Goal: Task Accomplishment & Management: Manage account settings

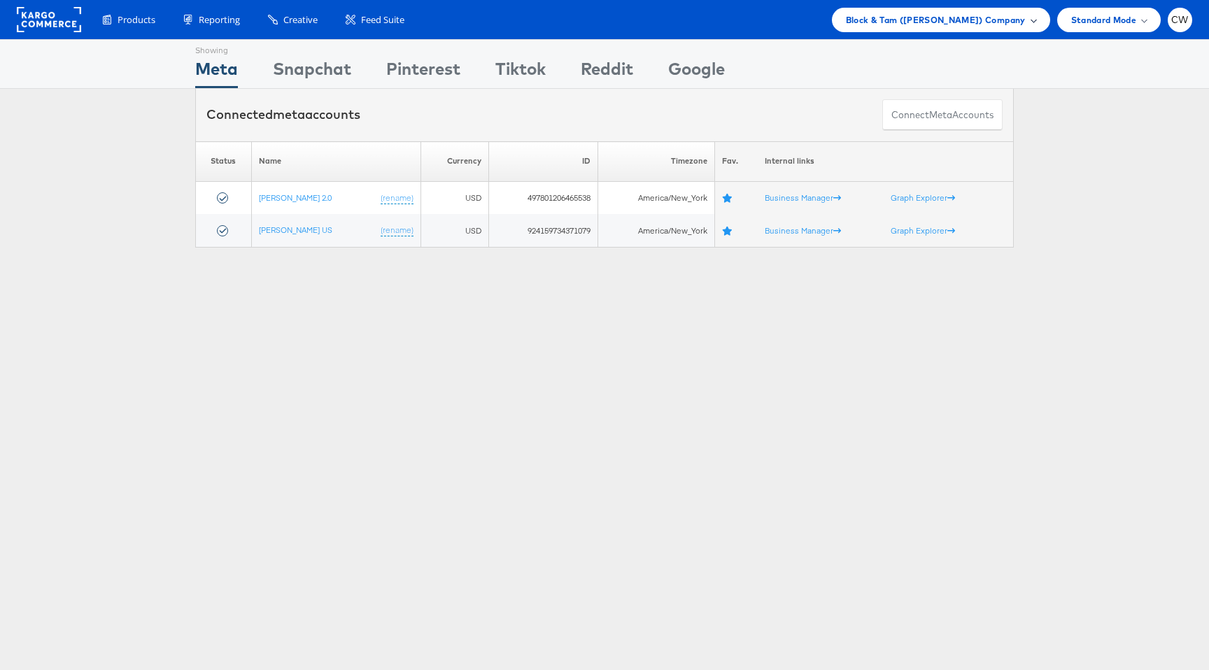
click at [906, 17] on span "Block & Tam ([PERSON_NAME]) Company" at bounding box center [936, 20] width 180 height 15
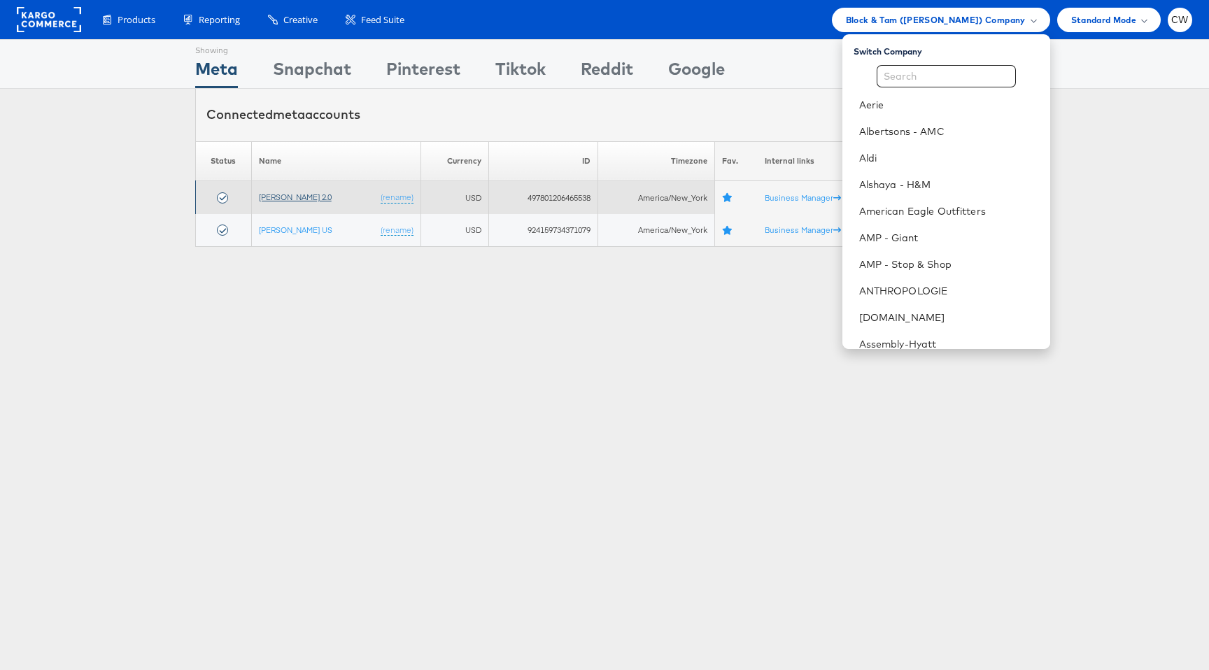
click at [316, 200] on link "[PERSON_NAME] 2.0" at bounding box center [295, 197] width 73 height 10
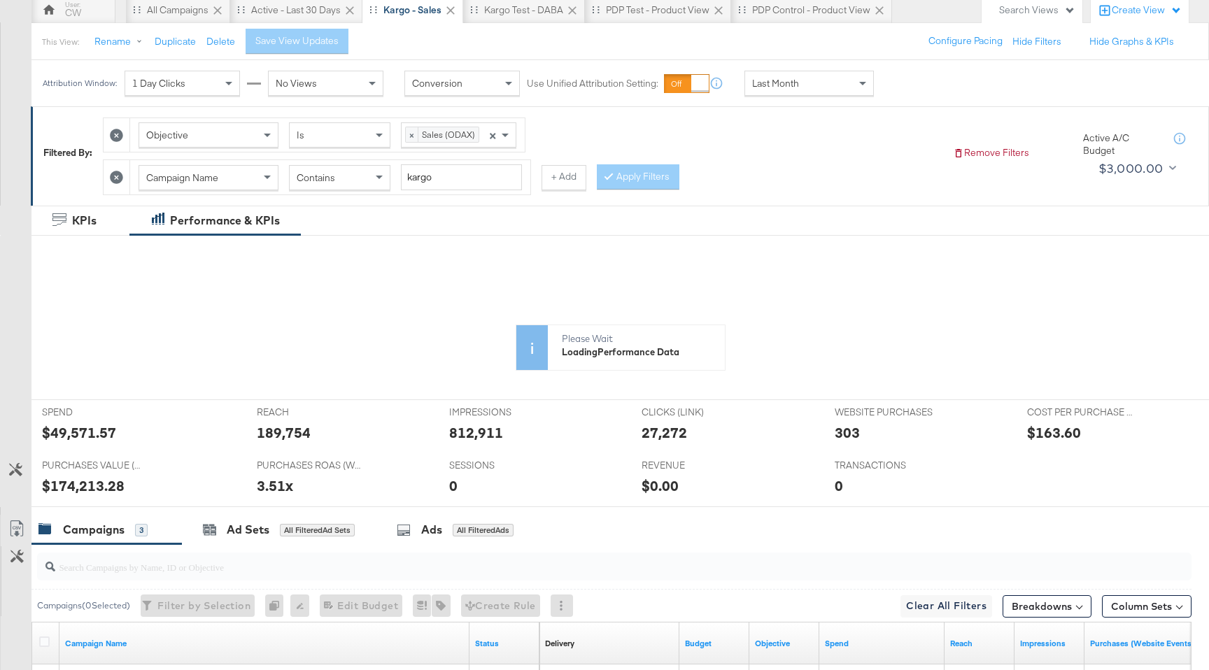
scroll to position [131, 0]
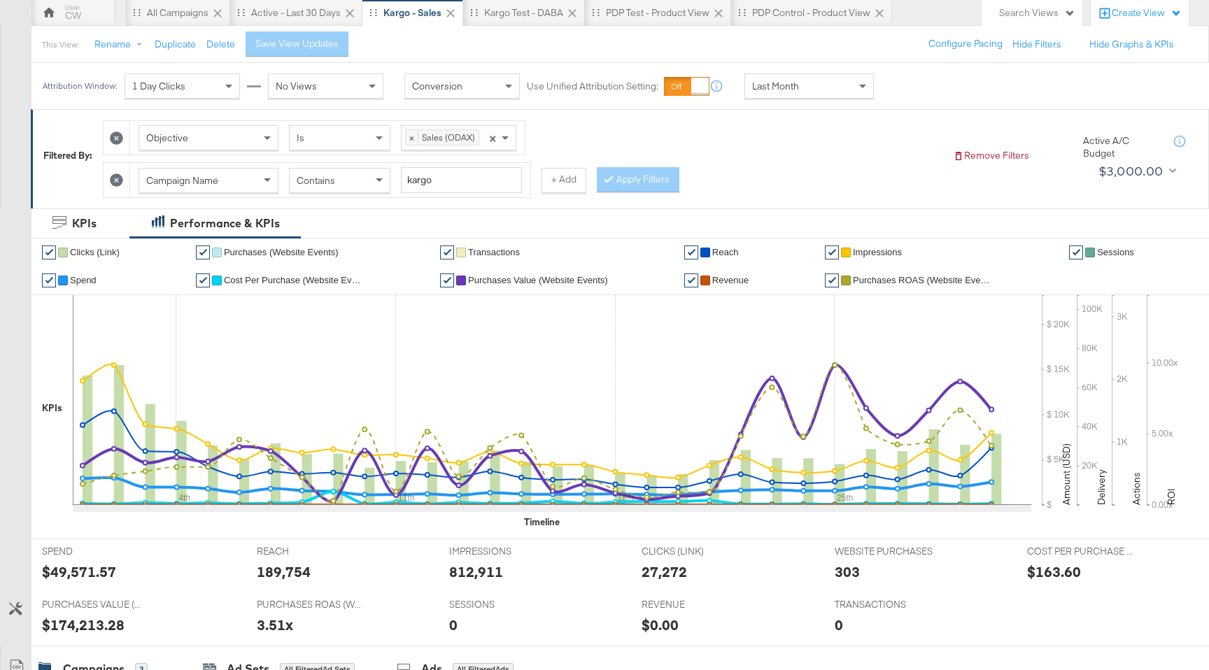
click at [809, 85] on div "Last Month" at bounding box center [809, 86] width 128 height 24
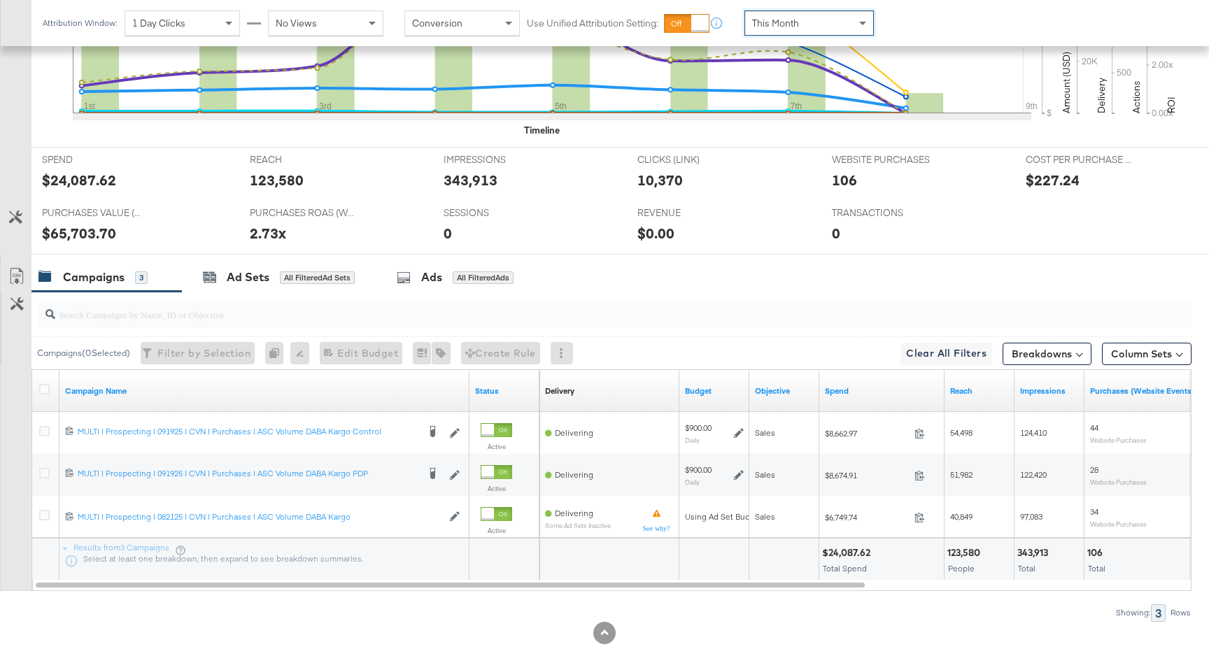
scroll to position [535, 0]
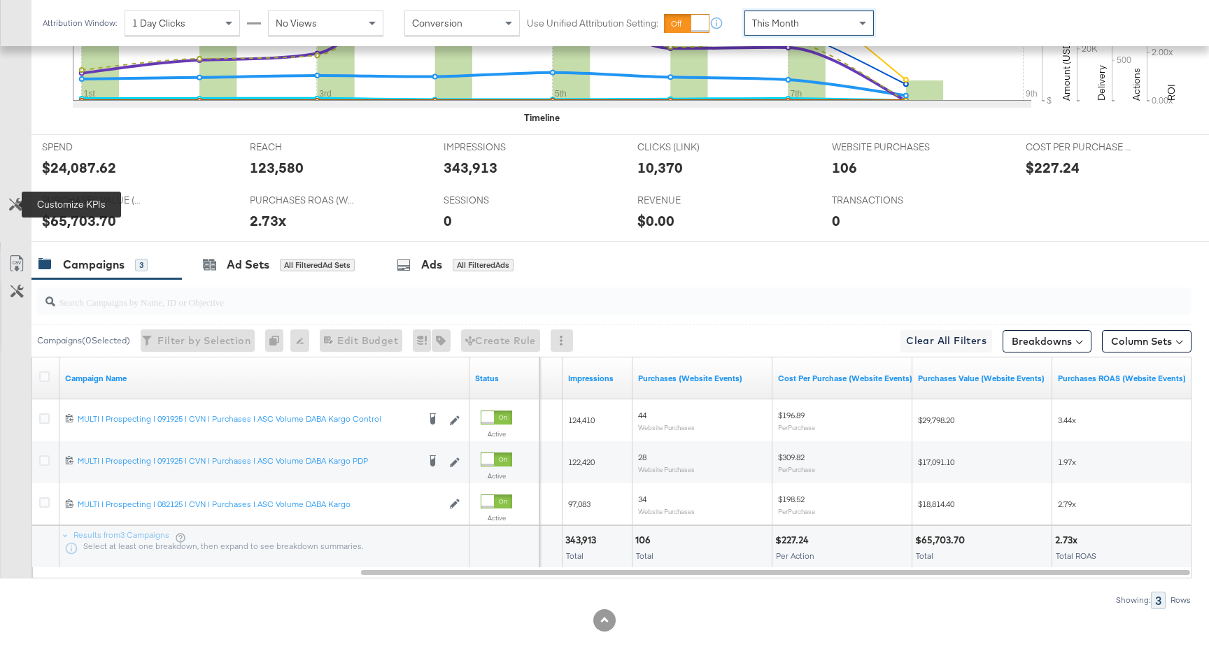
click at [17, 204] on icon at bounding box center [15, 204] width 13 height 13
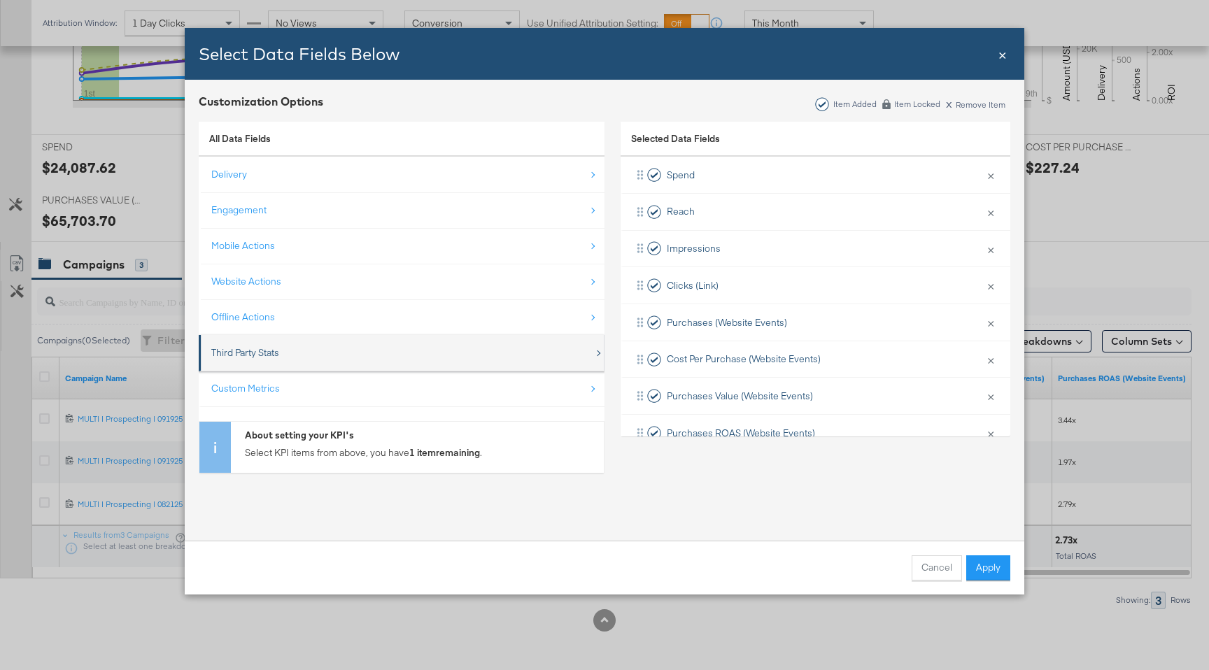
click at [295, 361] on div "Third Party Stats" at bounding box center [402, 353] width 383 height 29
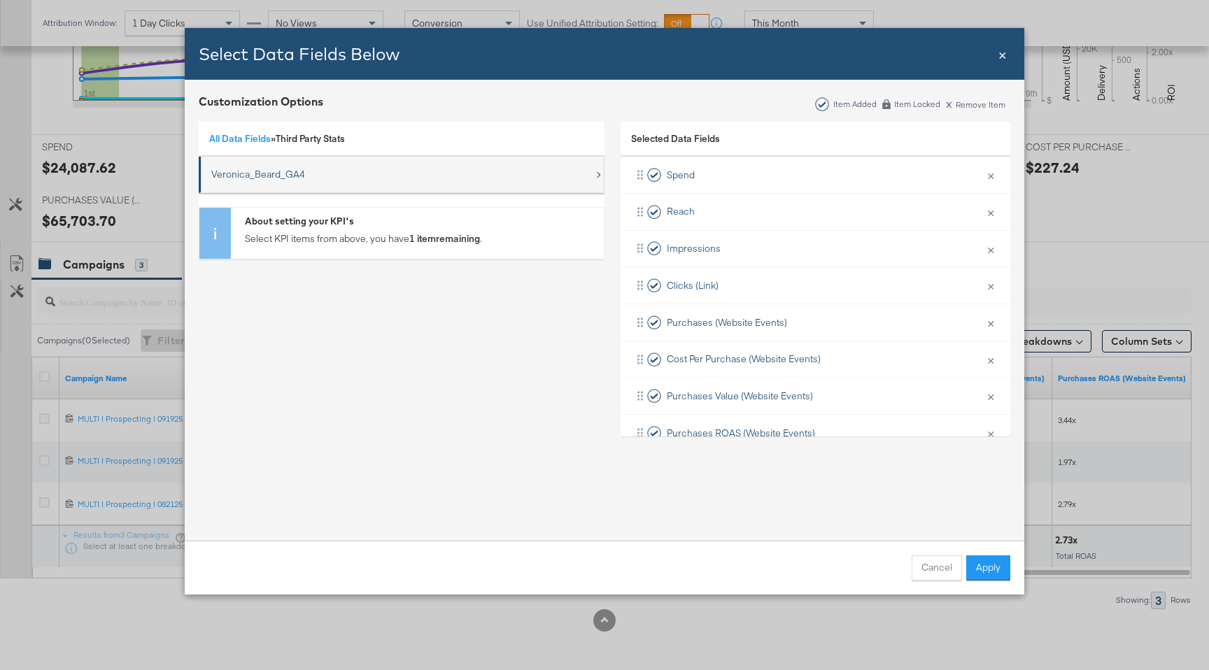
click at [288, 177] on div "Veronica_Beard_GA4" at bounding box center [258, 174] width 94 height 13
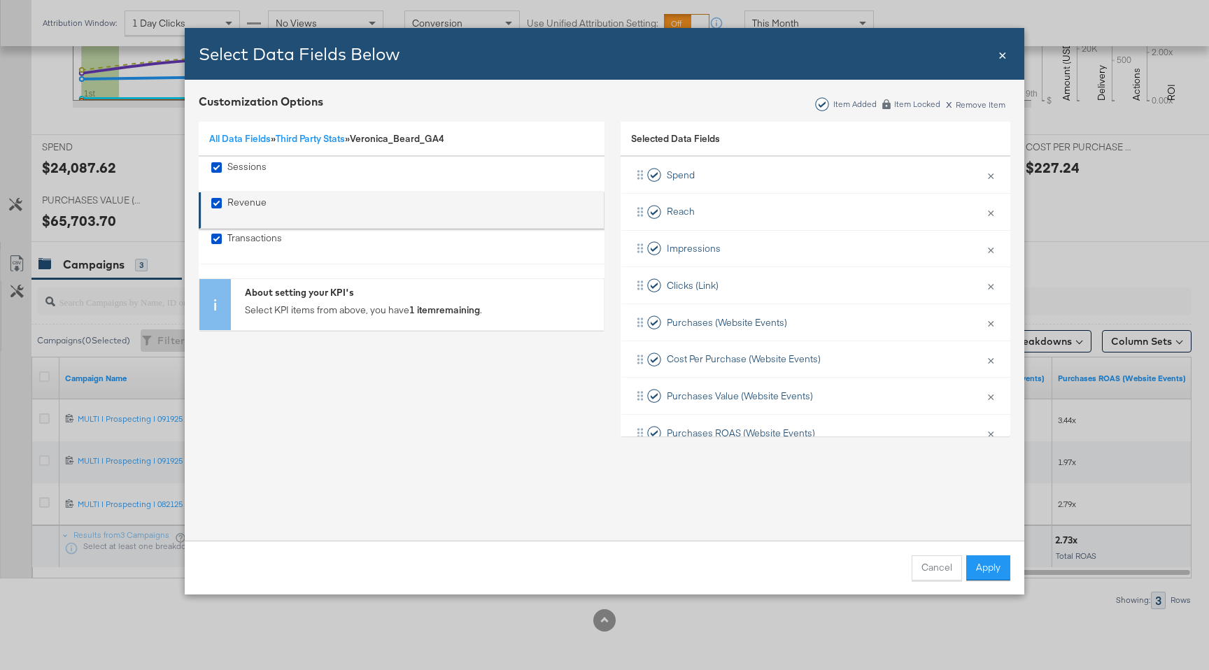
click at [244, 208] on div "Revenue" at bounding box center [246, 210] width 39 height 29
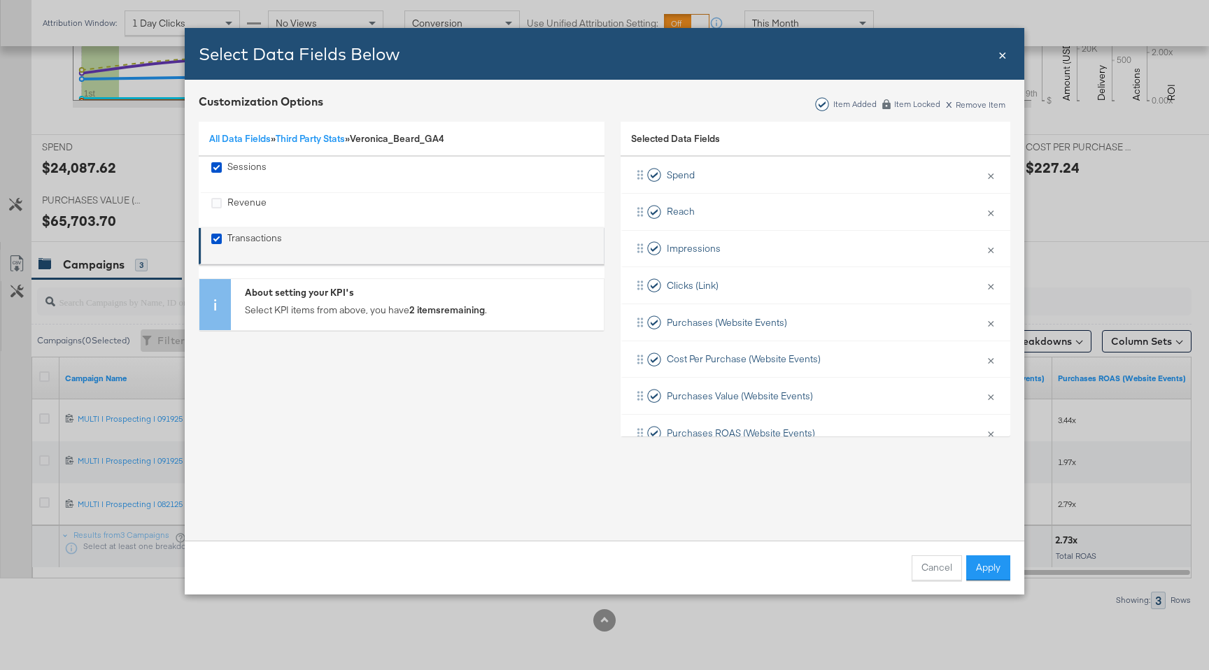
click at [243, 229] on li "Transactions" at bounding box center [402, 246] width 406 height 36
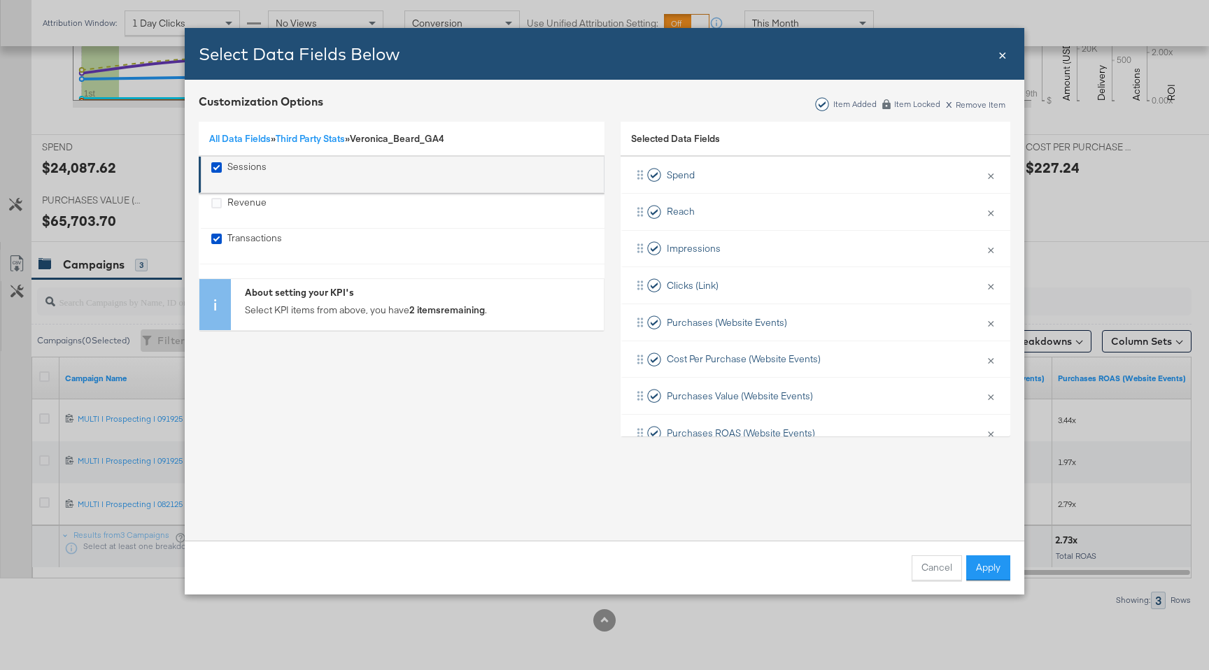
click at [253, 163] on div "Sessions" at bounding box center [246, 174] width 39 height 29
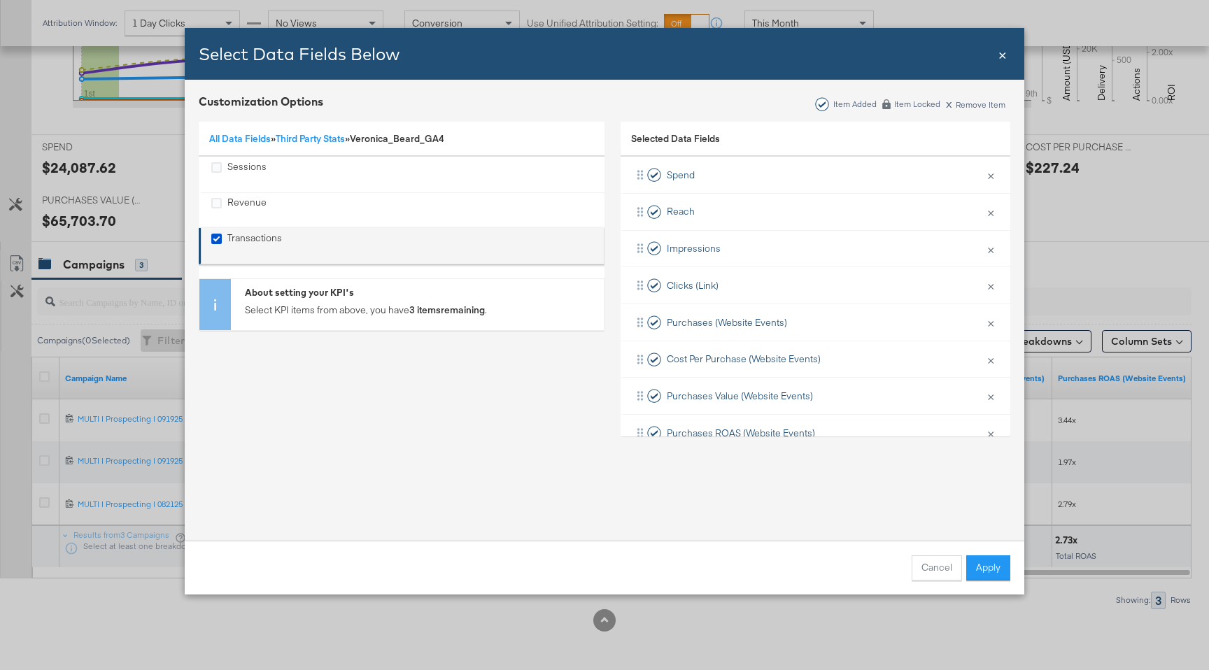
click at [254, 237] on div "Transactions" at bounding box center [254, 246] width 55 height 29
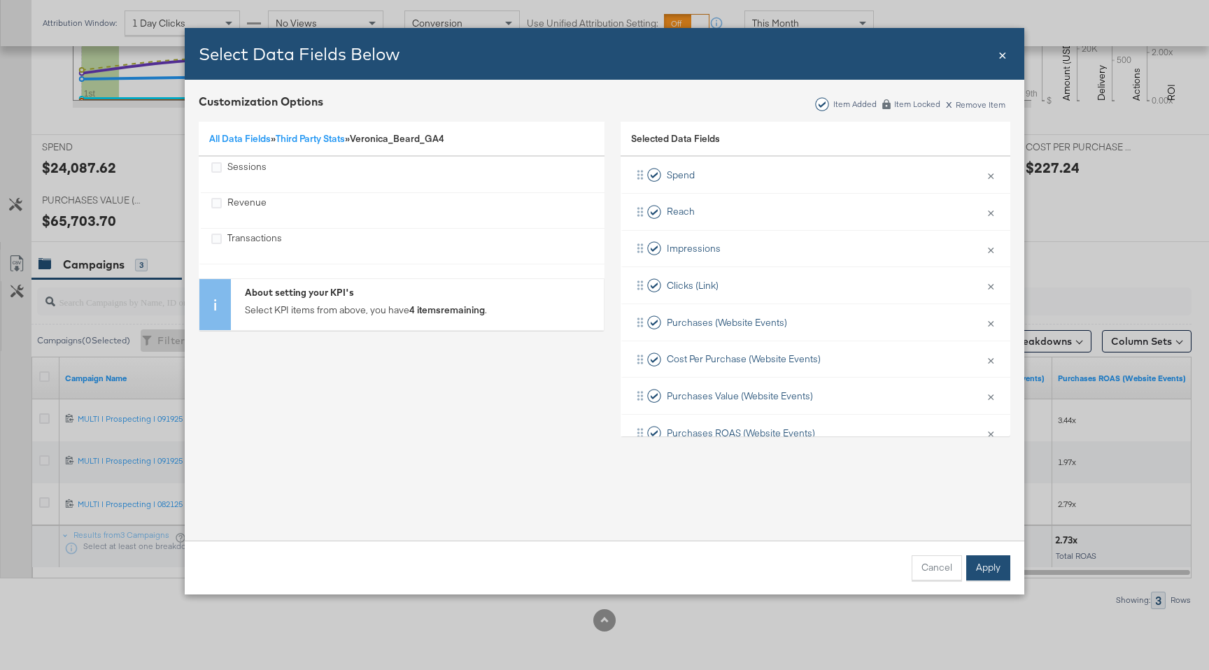
click at [1001, 566] on button "Apply" at bounding box center [988, 568] width 44 height 25
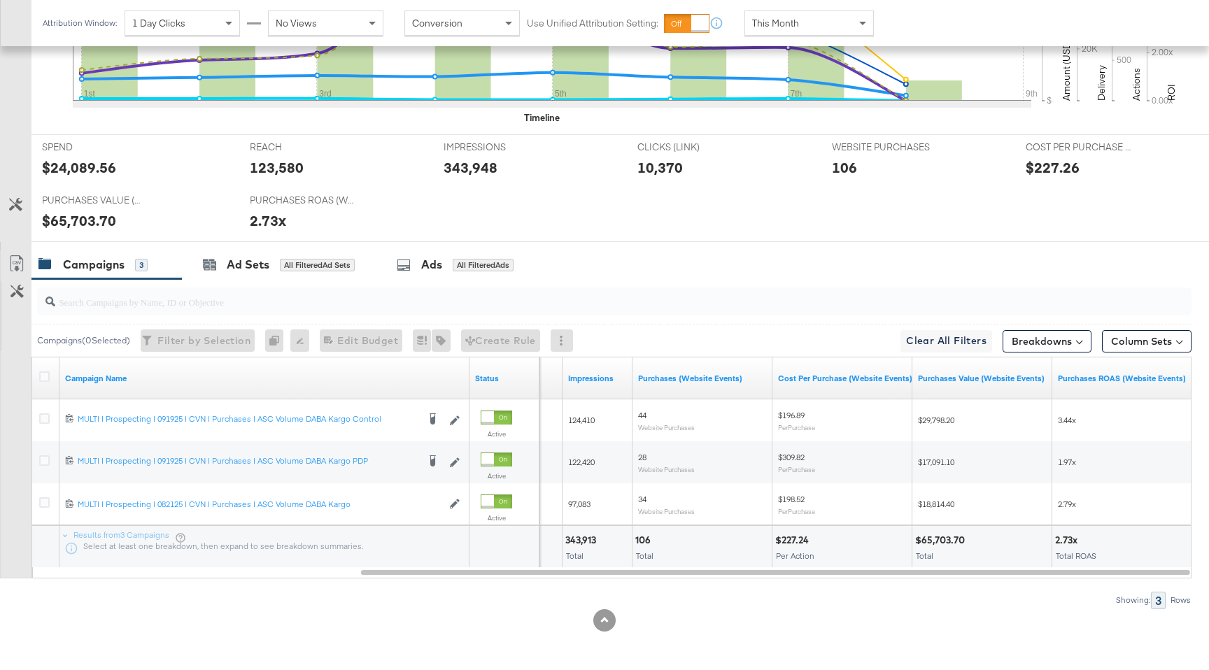
click at [19, 216] on button "Customize KPIs" at bounding box center [15, 205] width 31 height 24
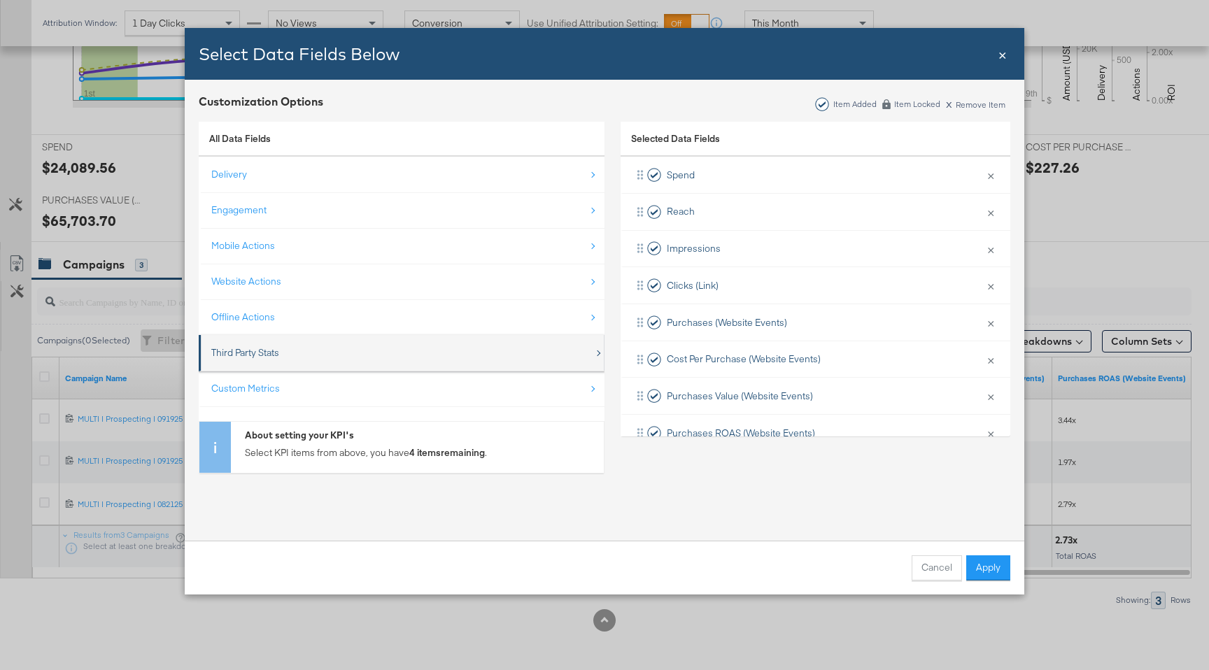
click at [278, 346] on div "Third Party Stats" at bounding box center [402, 353] width 383 height 29
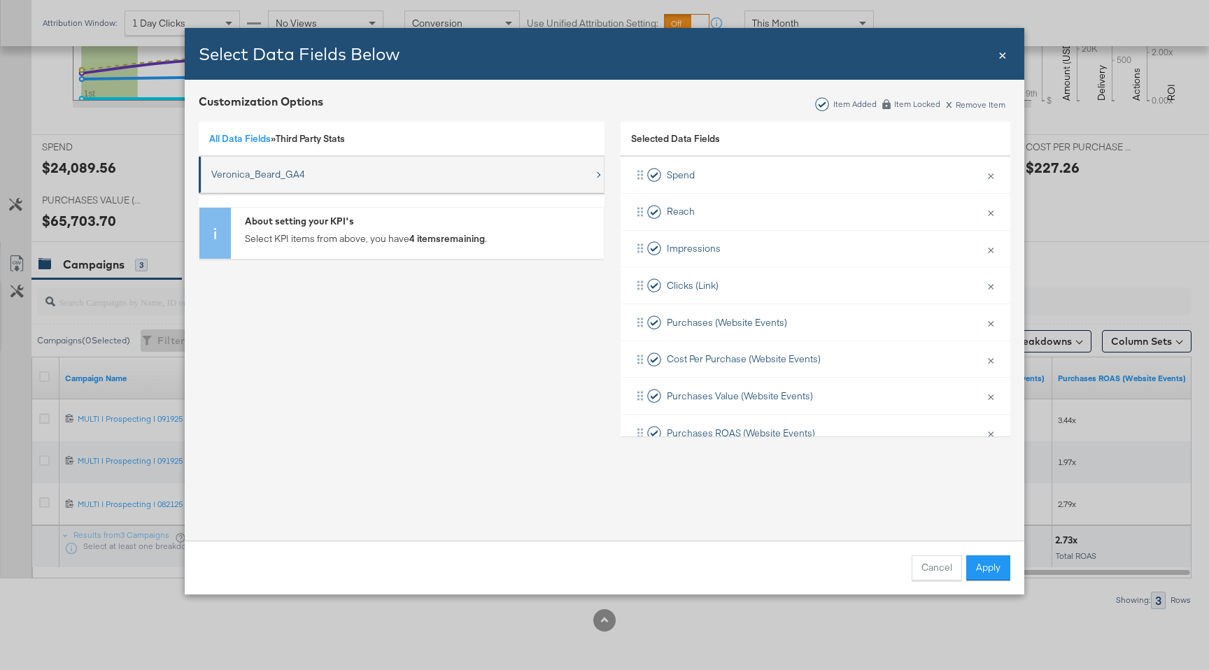
click at [304, 162] on div "Veronica_Beard_GA4" at bounding box center [402, 174] width 383 height 29
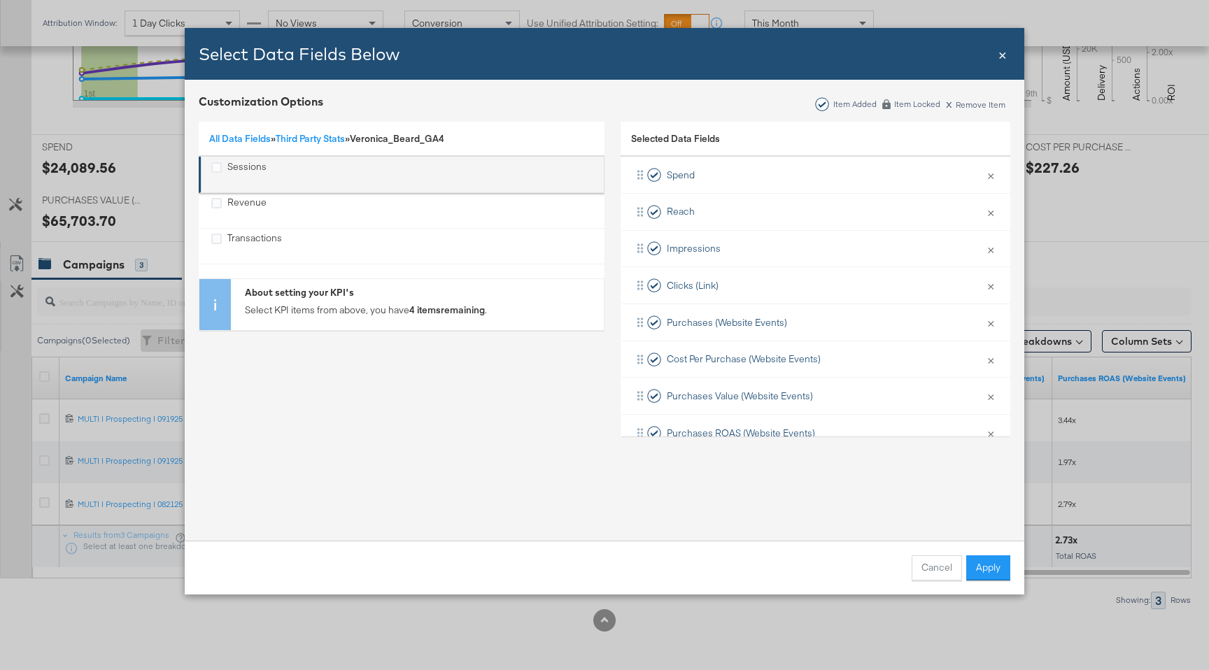
click at [304, 176] on div "Sessions" at bounding box center [402, 174] width 383 height 29
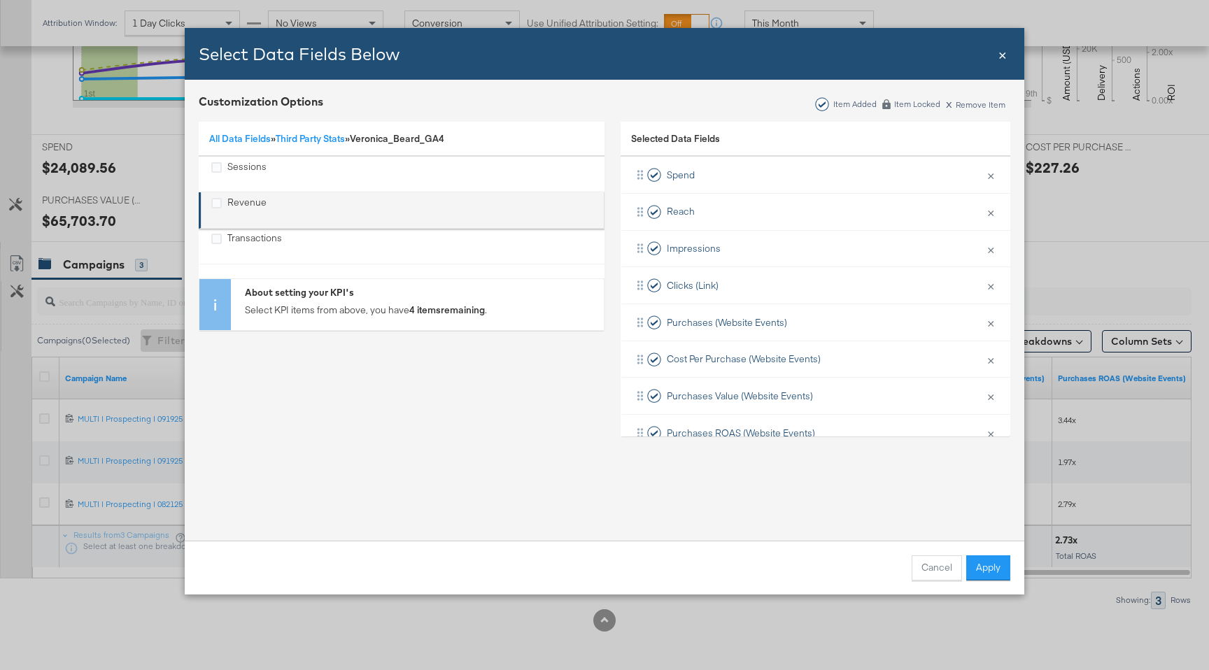
click at [296, 210] on div "Revenue" at bounding box center [402, 210] width 383 height 29
click at [247, 207] on div "Revenue" at bounding box center [246, 210] width 39 height 29
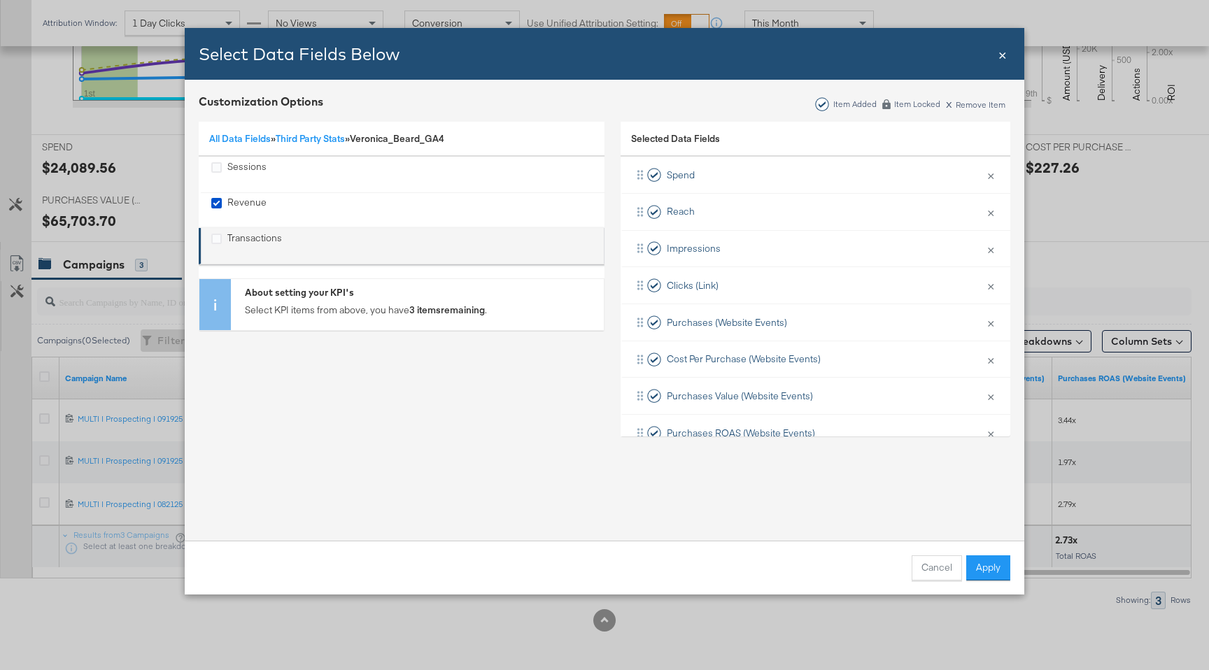
click at [246, 236] on div "Transactions" at bounding box center [254, 246] width 55 height 29
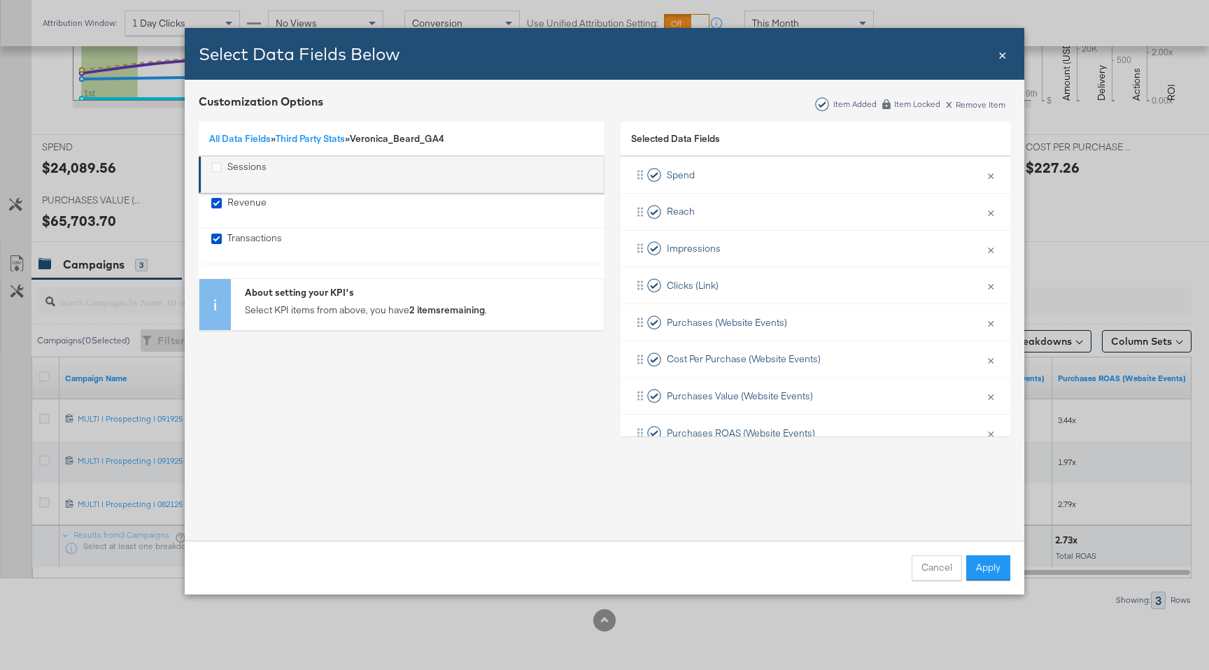
click at [246, 159] on li "Sessions" at bounding box center [402, 175] width 406 height 36
click at [244, 164] on div "Sessions" at bounding box center [246, 174] width 39 height 29
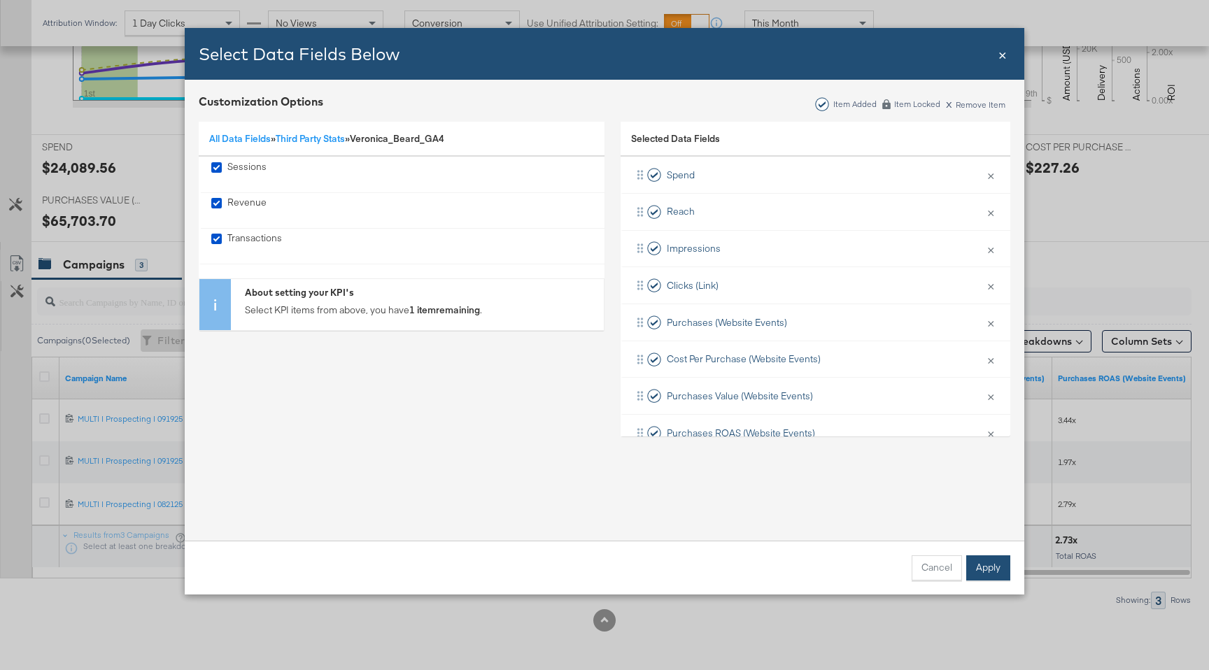
click at [993, 565] on button "Apply" at bounding box center [988, 568] width 44 height 25
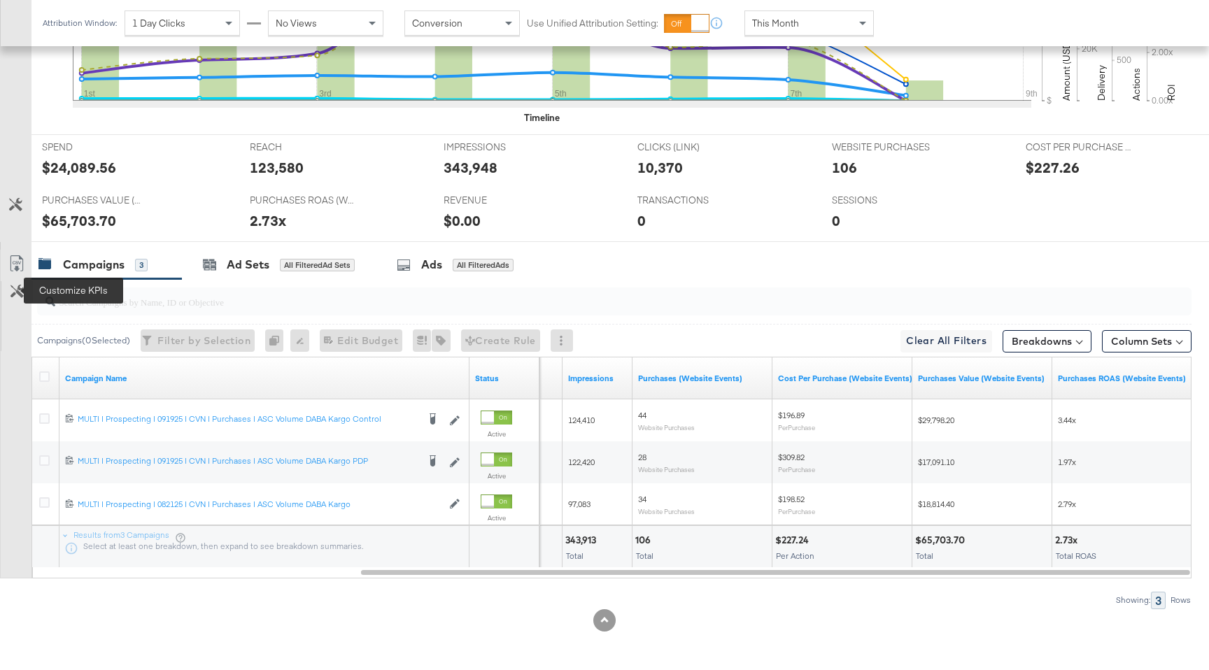
click at [15, 292] on icon at bounding box center [16, 291] width 13 height 13
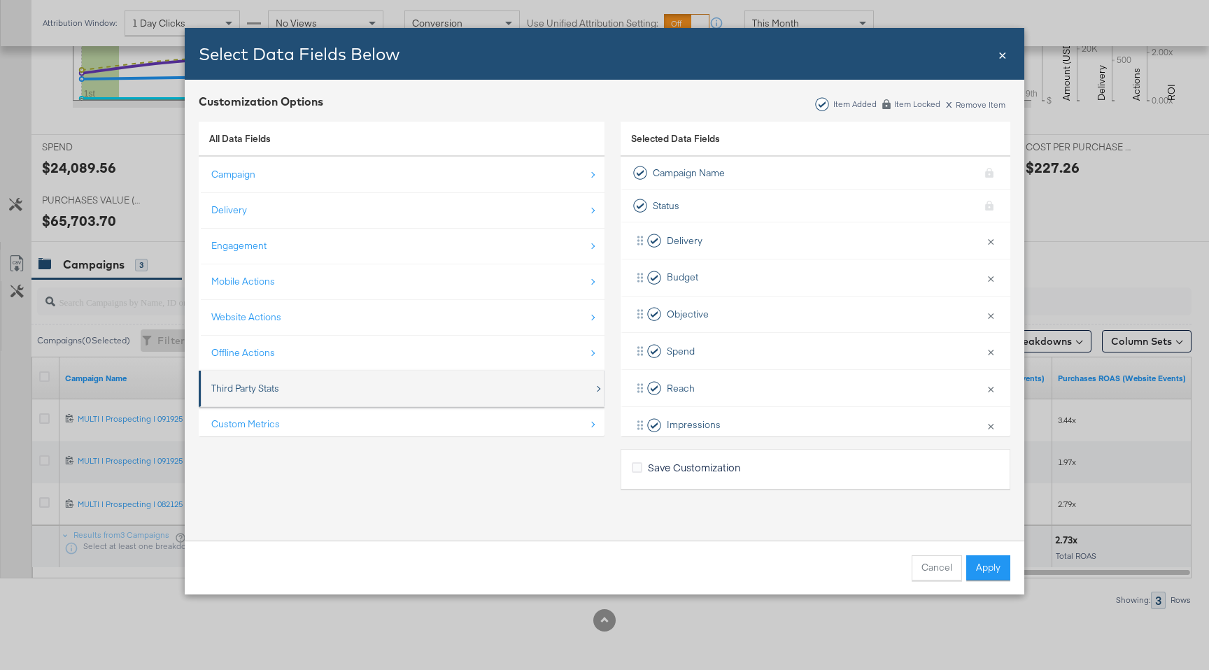
click at [302, 384] on div "Third Party Stats" at bounding box center [402, 388] width 383 height 29
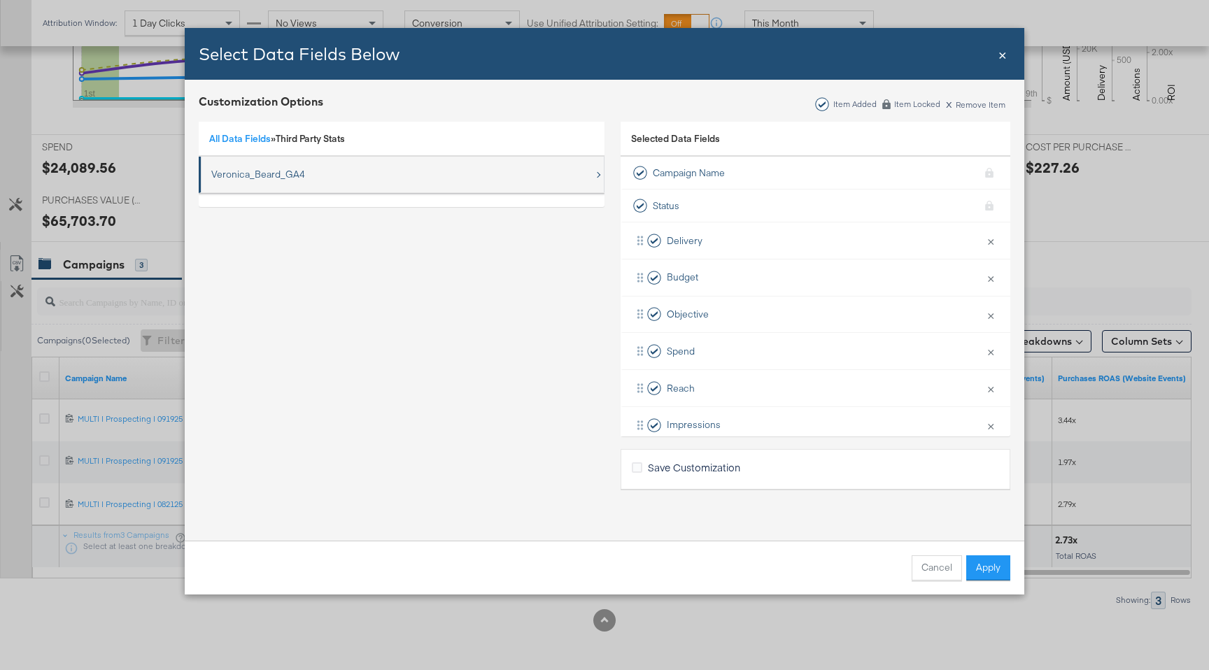
click at [290, 171] on div "Veronica_Beard_GA4" at bounding box center [258, 174] width 94 height 13
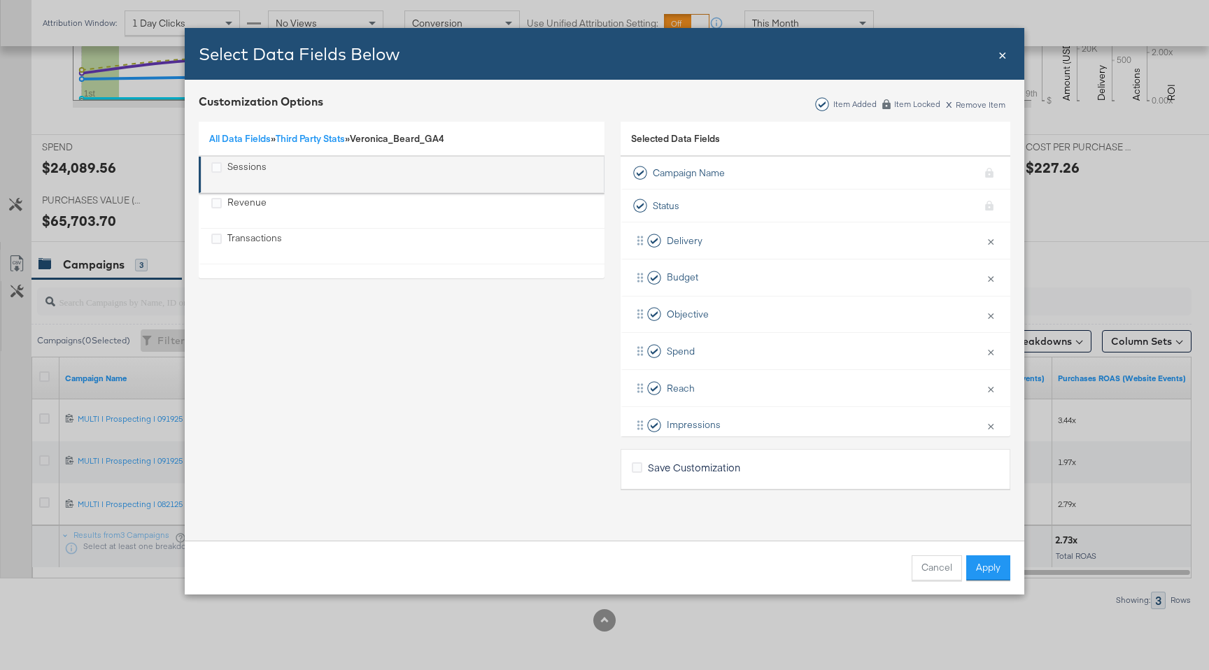
click at [270, 182] on div "Sessions" at bounding box center [402, 174] width 383 height 29
click at [242, 174] on div "Sessions" at bounding box center [246, 174] width 39 height 29
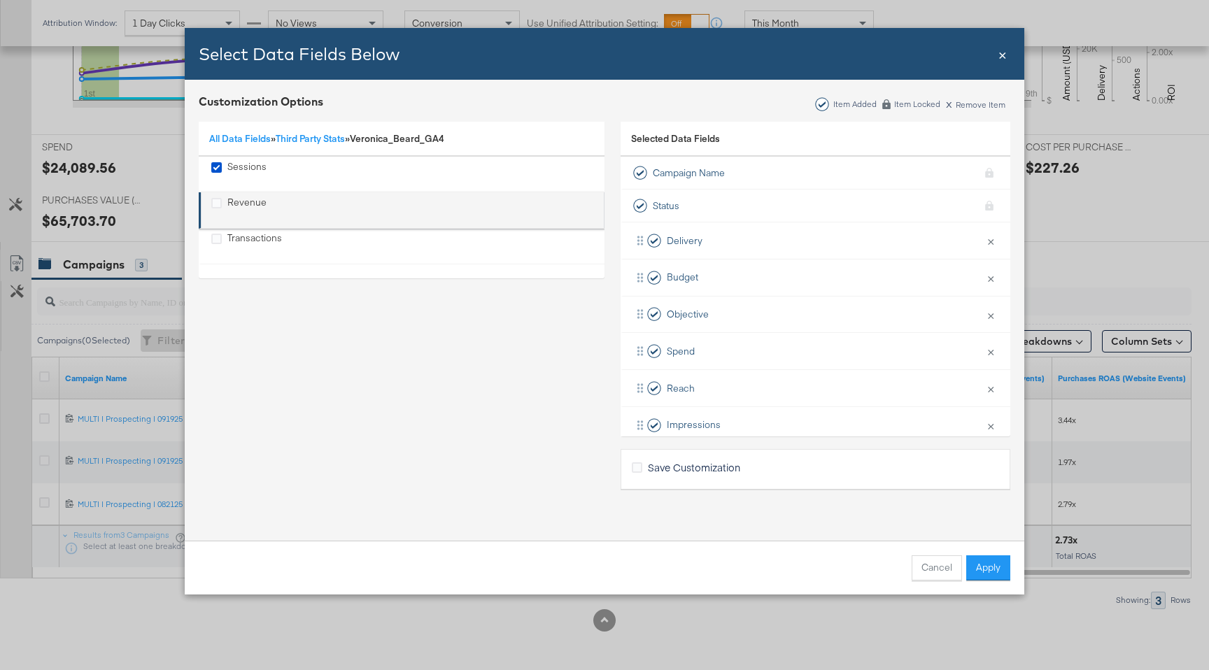
click at [242, 204] on div "Revenue" at bounding box center [246, 210] width 39 height 29
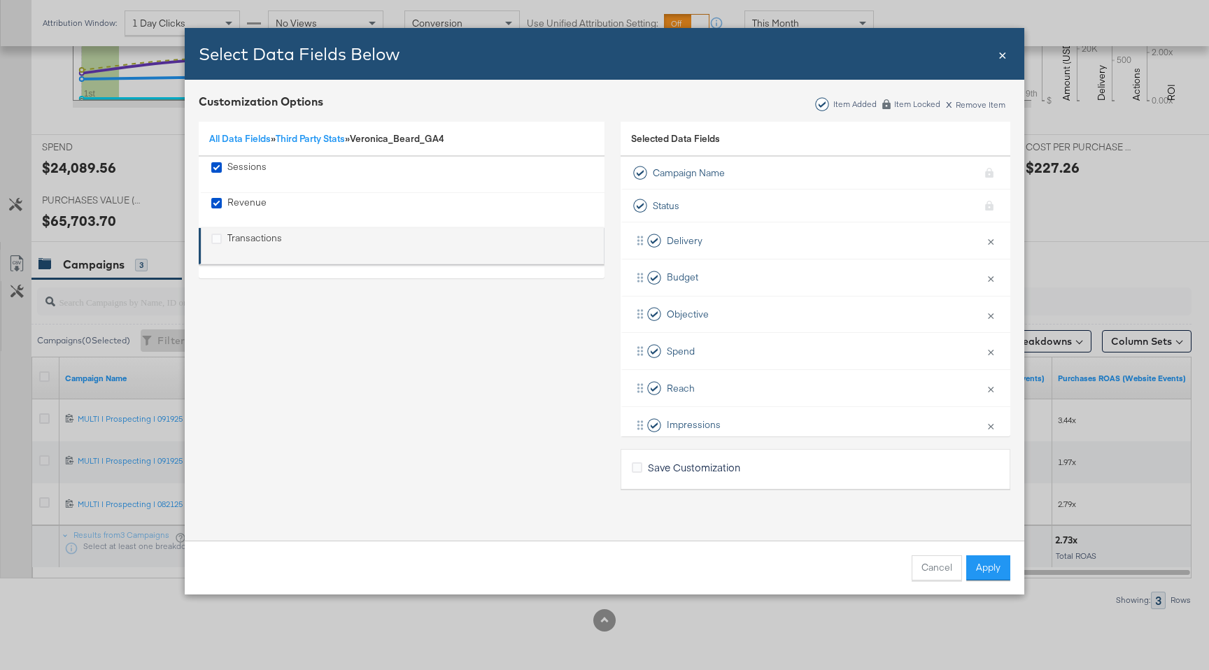
click at [241, 239] on div "Transactions" at bounding box center [254, 246] width 55 height 29
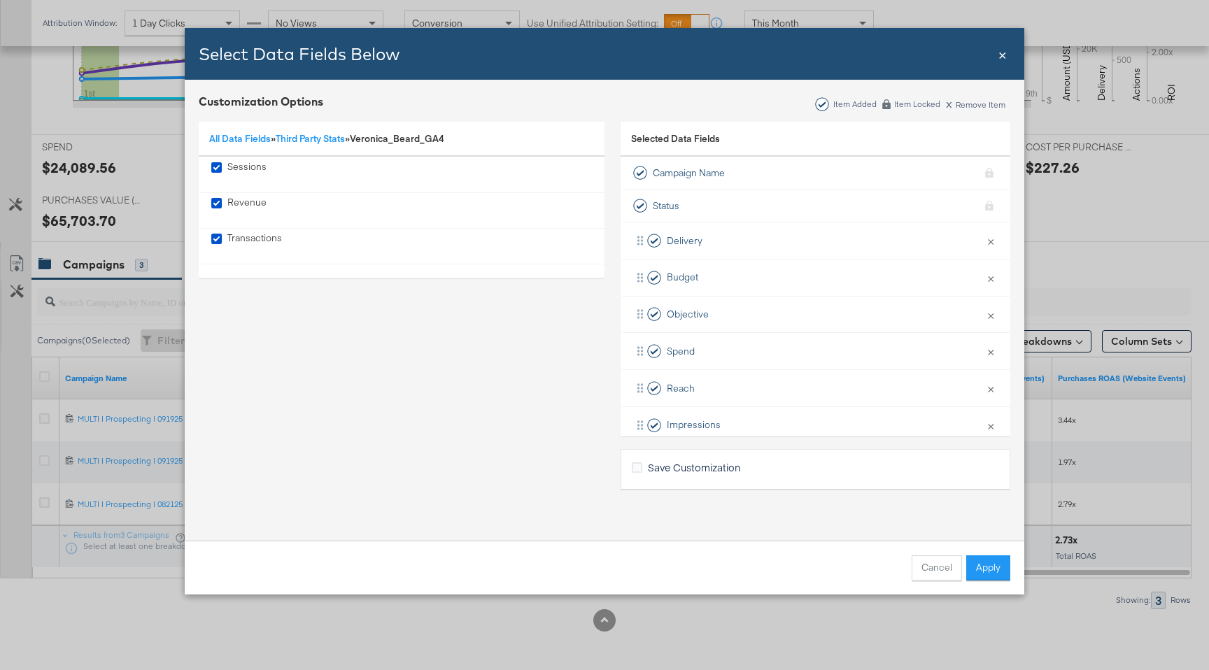
click at [1001, 581] on div "Cancel Apply" at bounding box center [605, 568] width 840 height 54
click at [1000, 572] on button "Apply" at bounding box center [988, 568] width 44 height 25
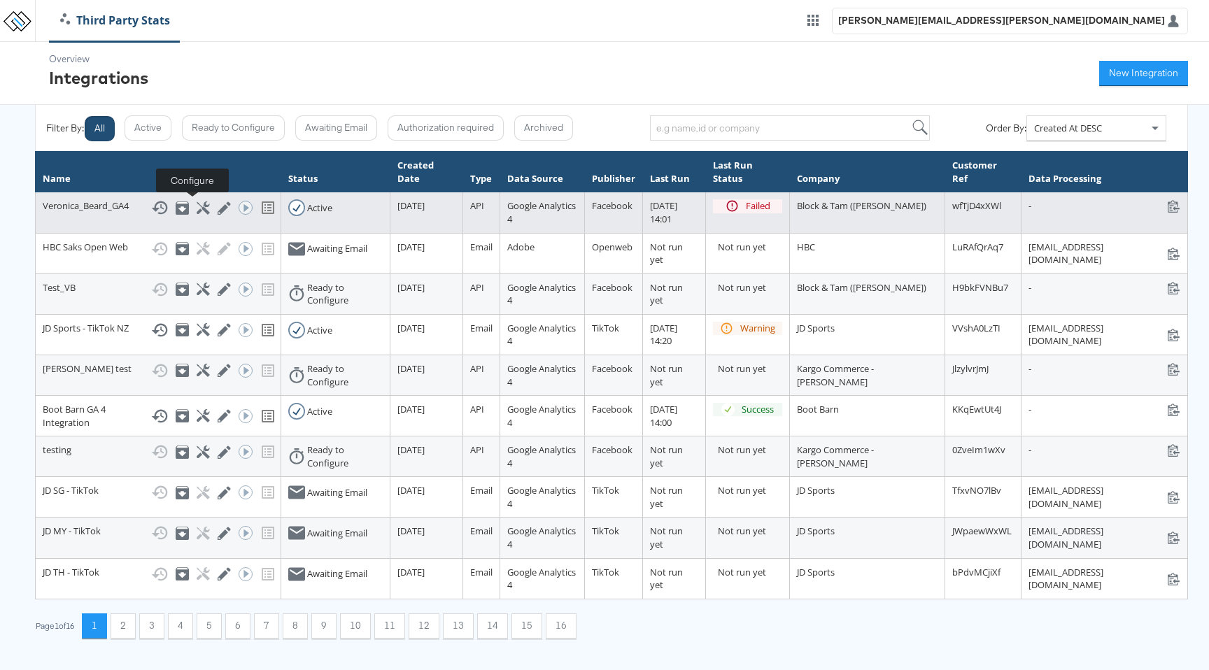
click at [197, 210] on icon at bounding box center [203, 208] width 13 height 13
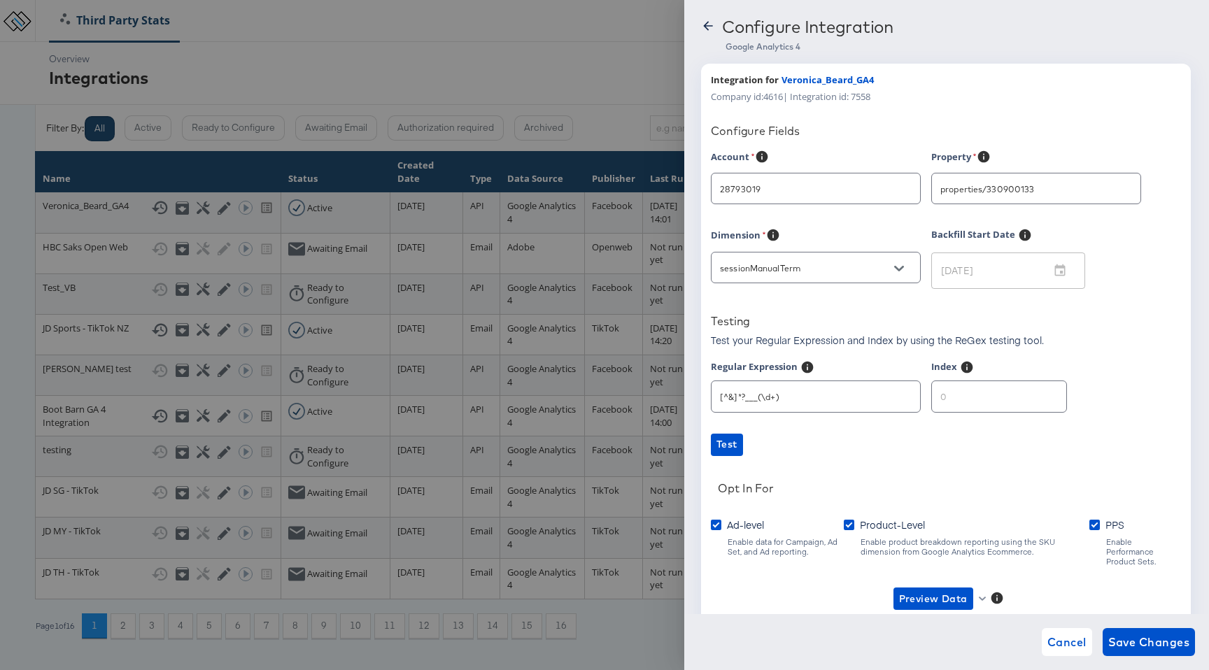
type input "[PERSON_NAME]"
click at [452, 69] on div at bounding box center [604, 335] width 1209 height 670
click at [702, 25] on icon at bounding box center [708, 26] width 14 height 14
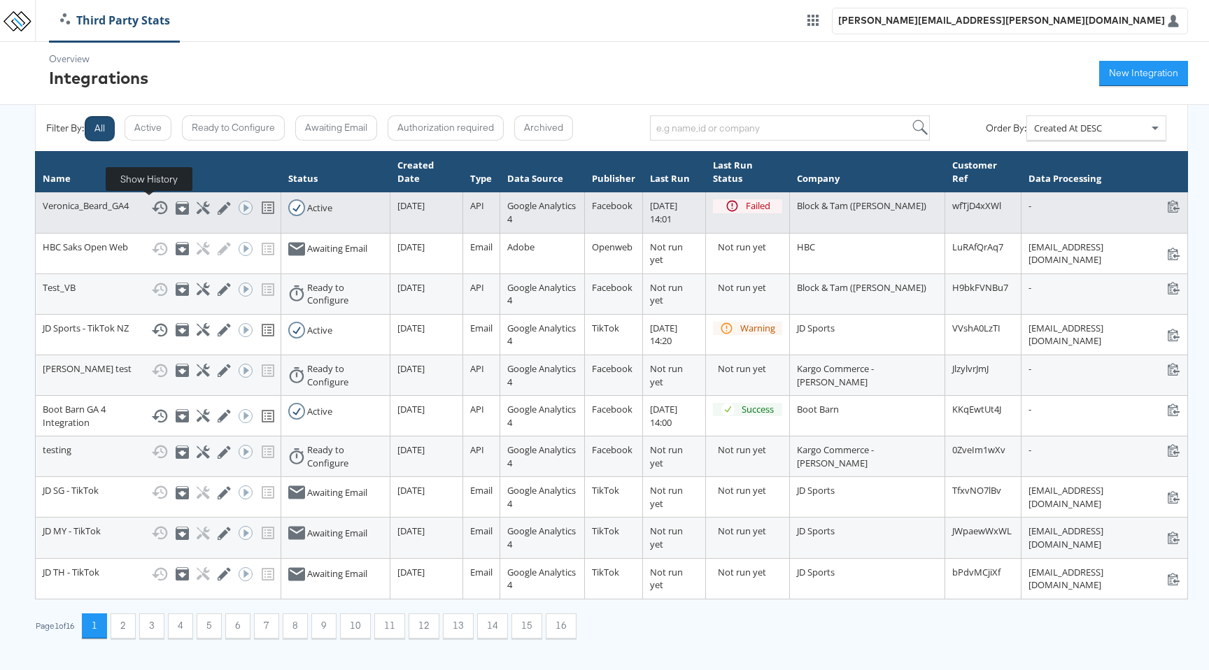
click at [154, 209] on icon at bounding box center [159, 207] width 17 height 17
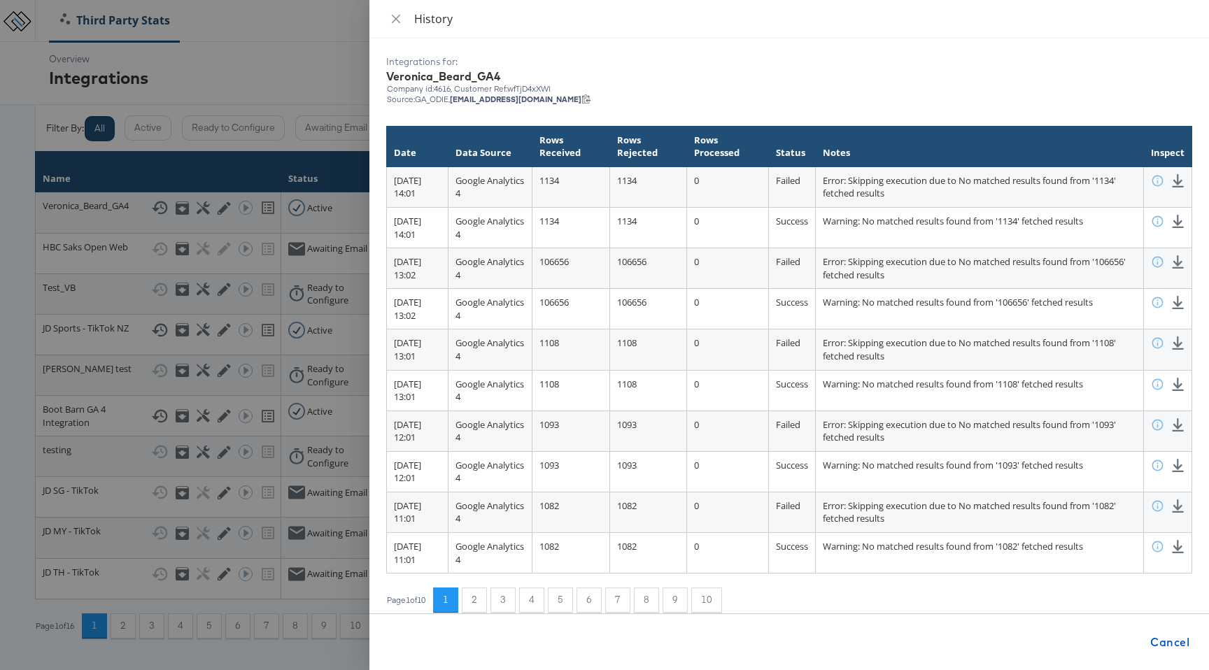
click at [296, 55] on div at bounding box center [604, 335] width 1209 height 670
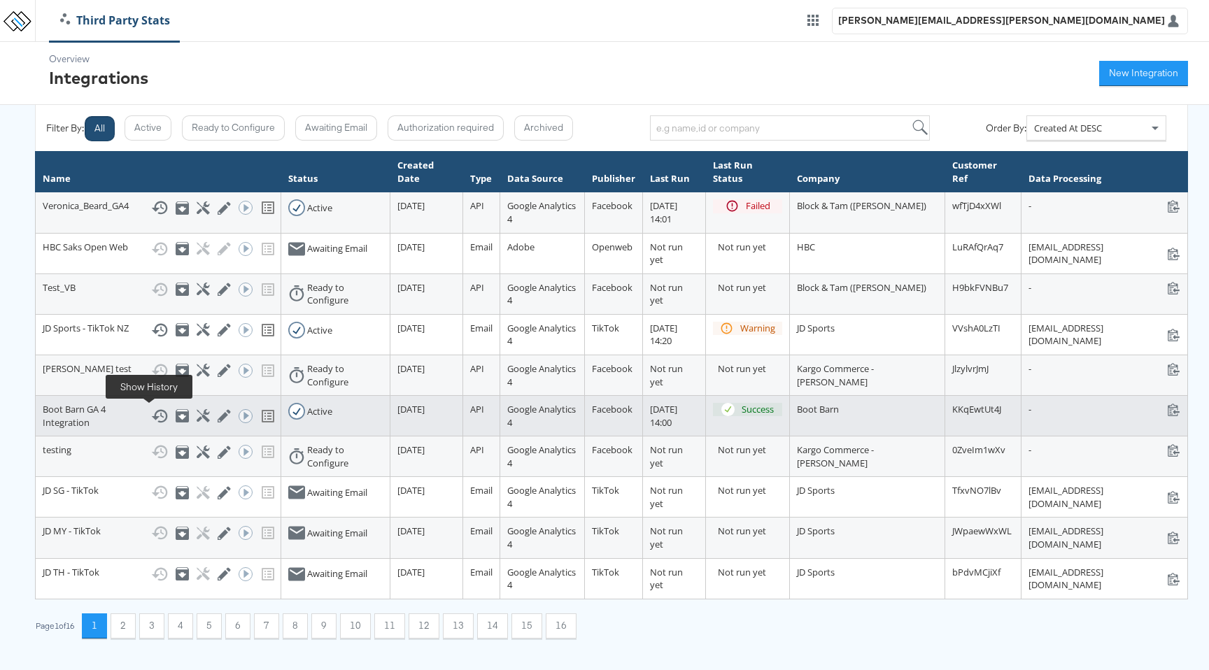
click at [160, 416] on rect at bounding box center [161, 416] width 3 height 3
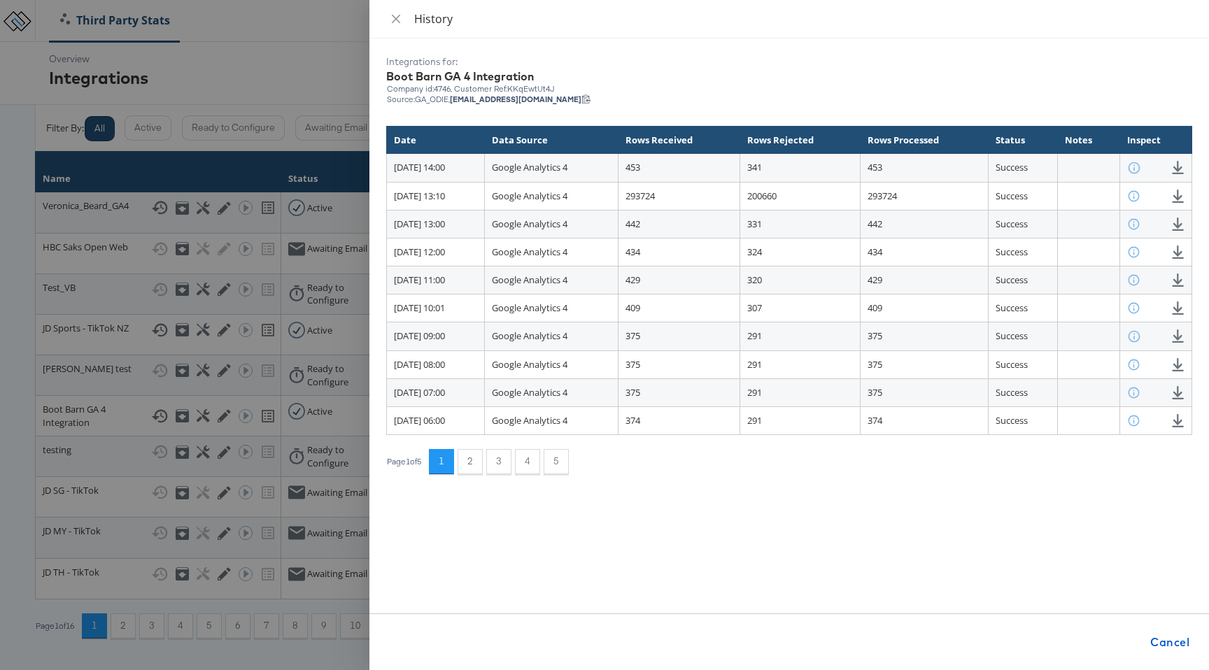
click at [278, 57] on div at bounding box center [604, 335] width 1209 height 670
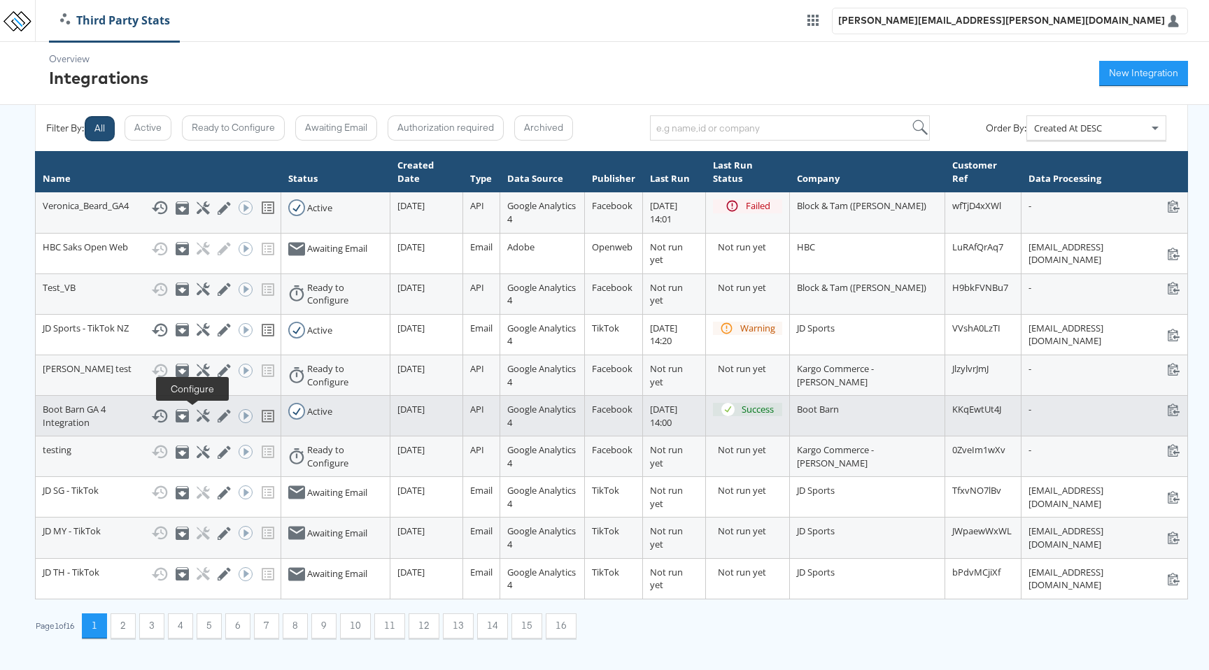
click at [197, 419] on icon at bounding box center [203, 415] width 13 height 13
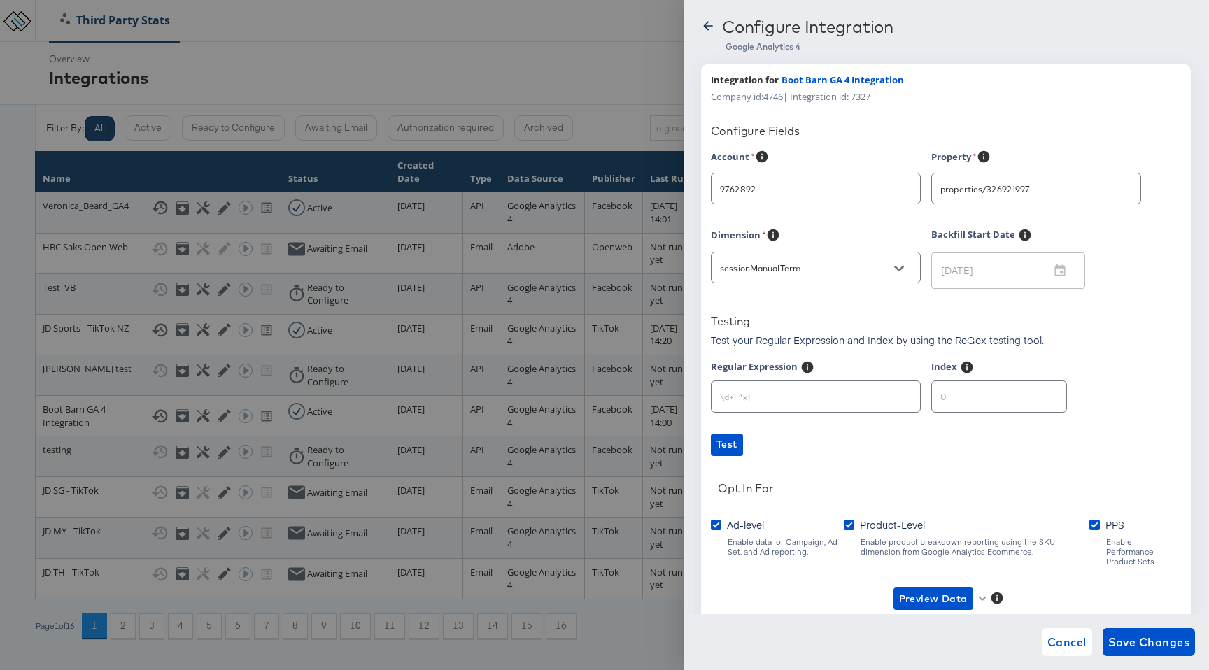
type input "Boot Barn"
click at [1026, 176] on div "properties/326921997" at bounding box center [1036, 188] width 210 height 31
click at [1129, 185] on button "Open" at bounding box center [1119, 189] width 21 height 21
click at [596, 85] on div at bounding box center [604, 335] width 1209 height 670
click at [708, 25] on icon at bounding box center [707, 25] width 9 height 9
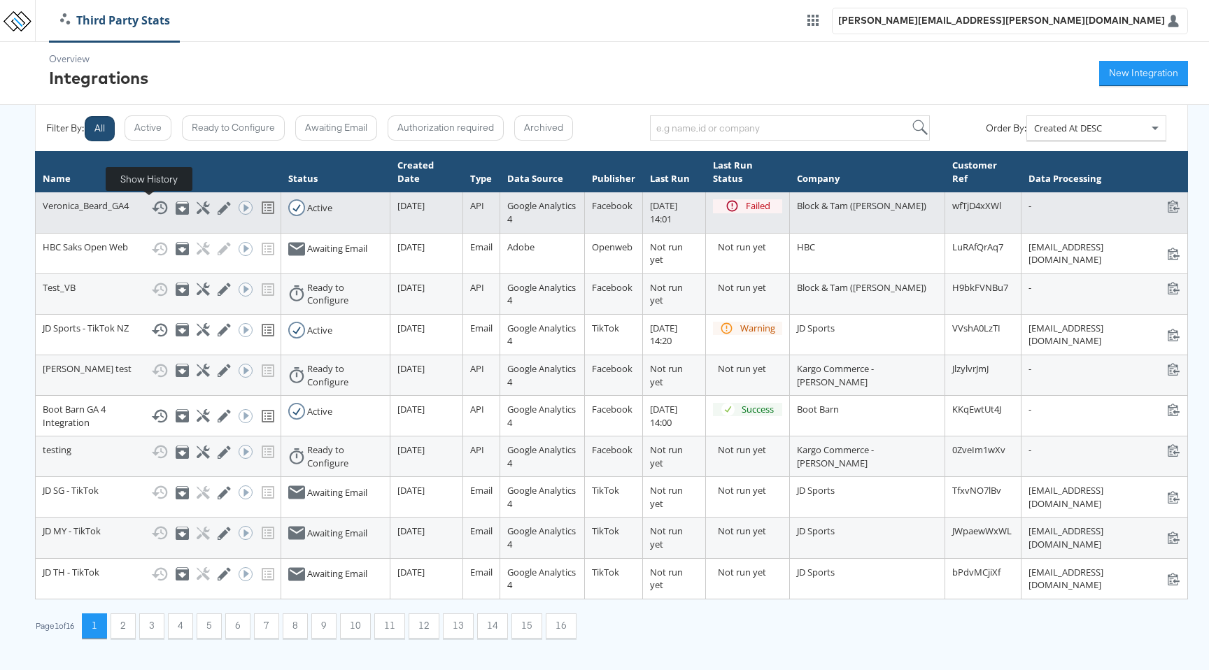
click at [155, 211] on icon at bounding box center [160, 208] width 16 height 13
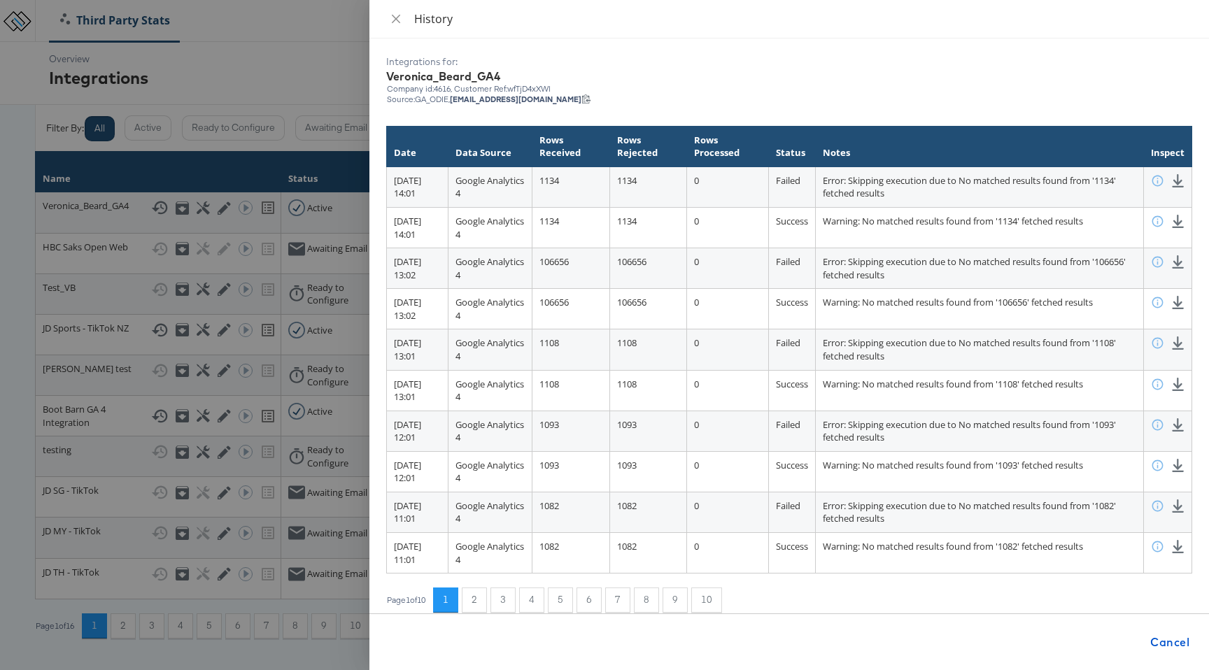
scroll to position [13, 0]
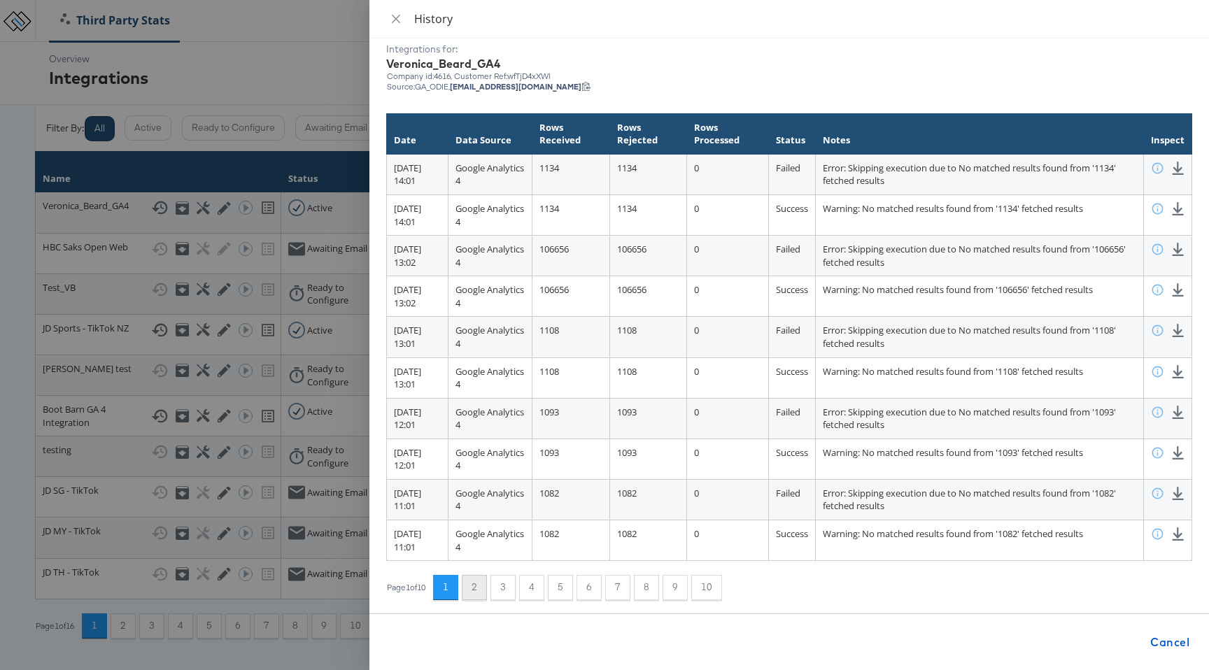
click at [477, 586] on button "2" at bounding box center [474, 587] width 25 height 25
click at [688, 591] on button "9" at bounding box center [675, 587] width 25 height 25
click at [722, 594] on button "10" at bounding box center [706, 587] width 31 height 25
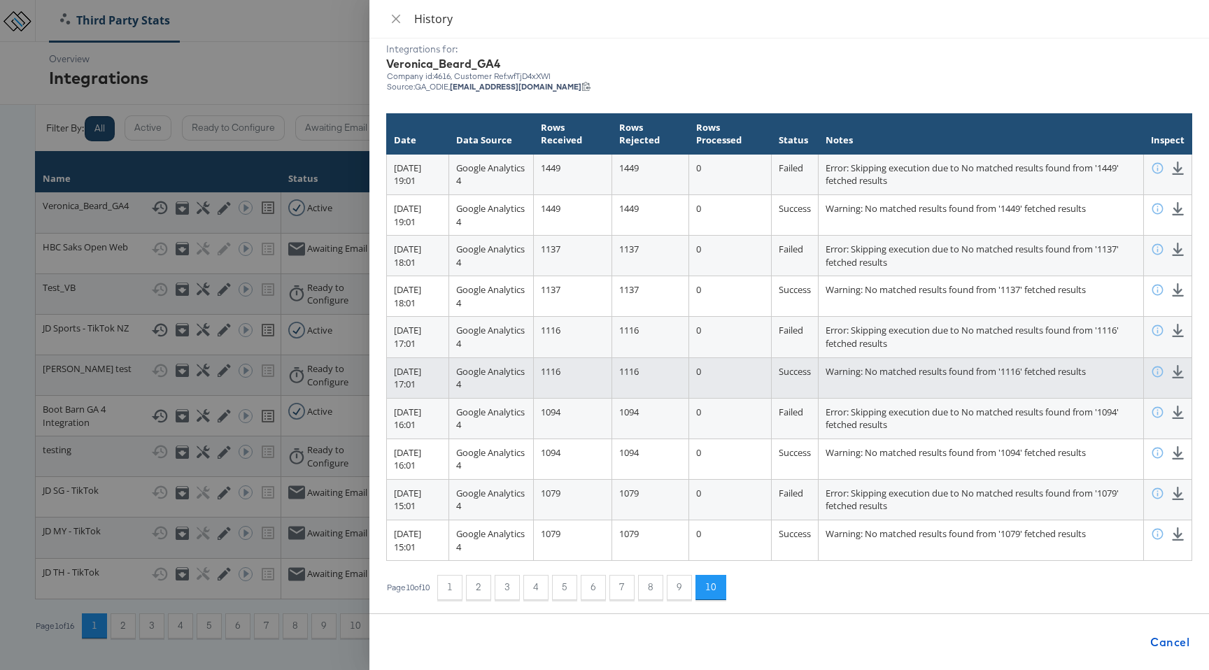
scroll to position [0, 0]
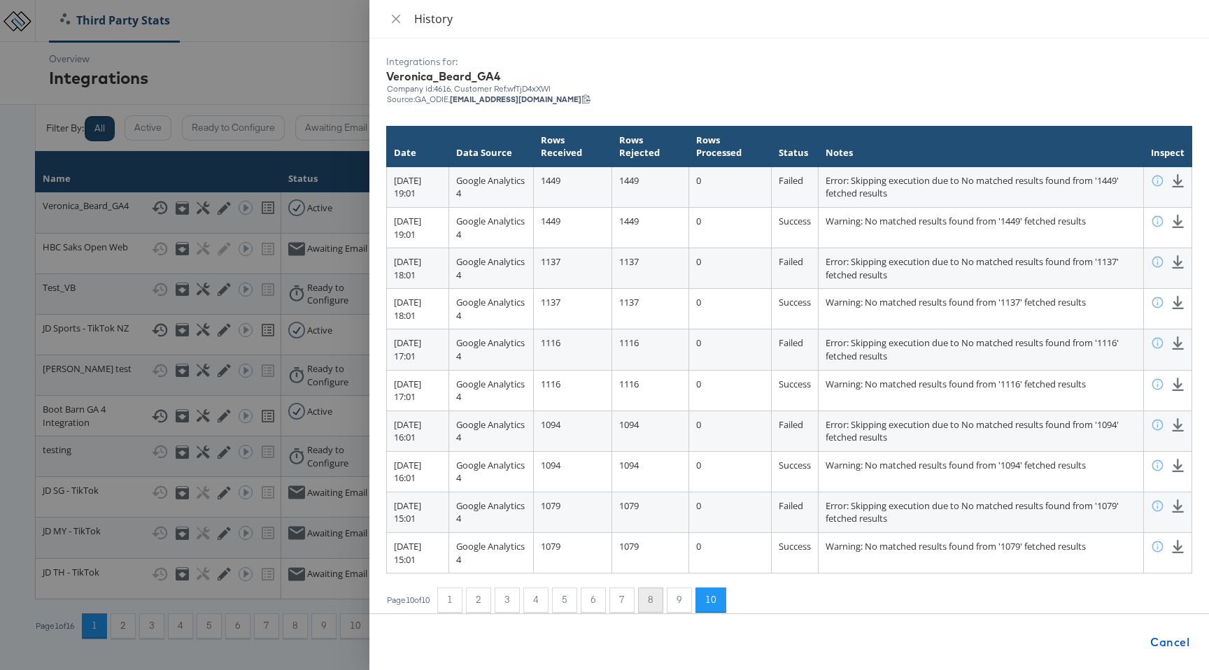
click at [651, 598] on button "8" at bounding box center [650, 600] width 25 height 25
click at [624, 604] on button "7" at bounding box center [617, 600] width 25 height 25
click at [589, 600] on button "6" at bounding box center [589, 600] width 25 height 25
click at [565, 603] on button "5" at bounding box center [560, 600] width 25 height 25
click at [537, 603] on button "4" at bounding box center [531, 600] width 25 height 25
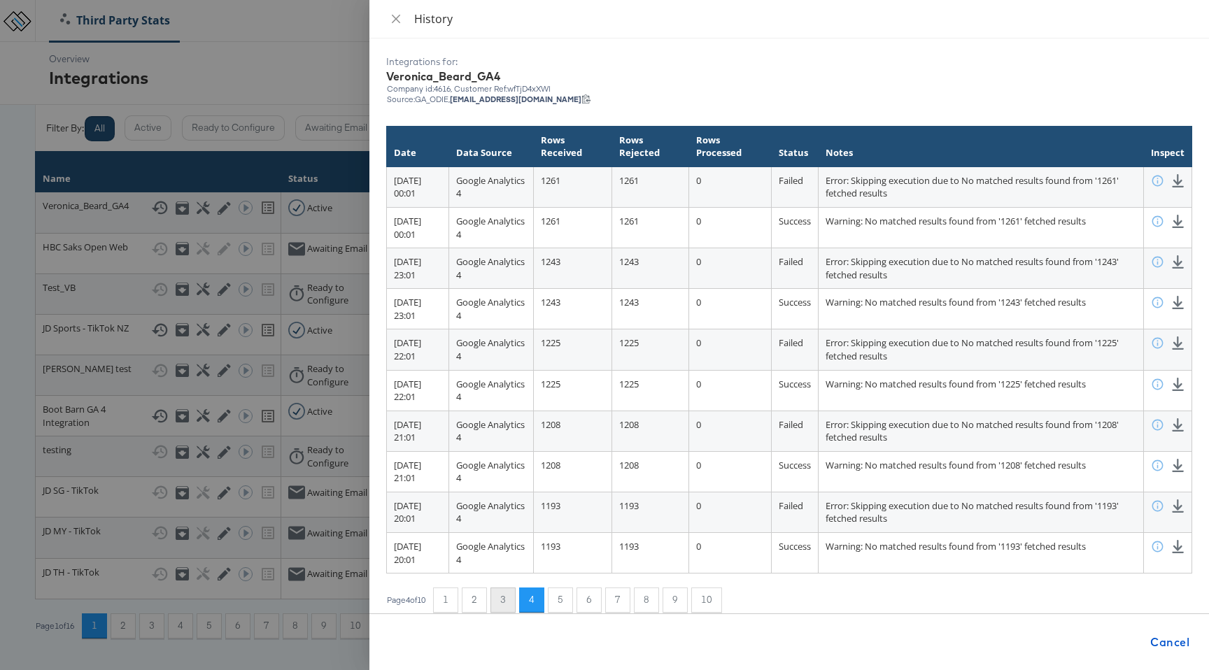
click at [498, 598] on button "3" at bounding box center [503, 600] width 25 height 25
click at [474, 598] on button "2" at bounding box center [474, 600] width 25 height 25
click at [25, 100] on div at bounding box center [604, 335] width 1209 height 670
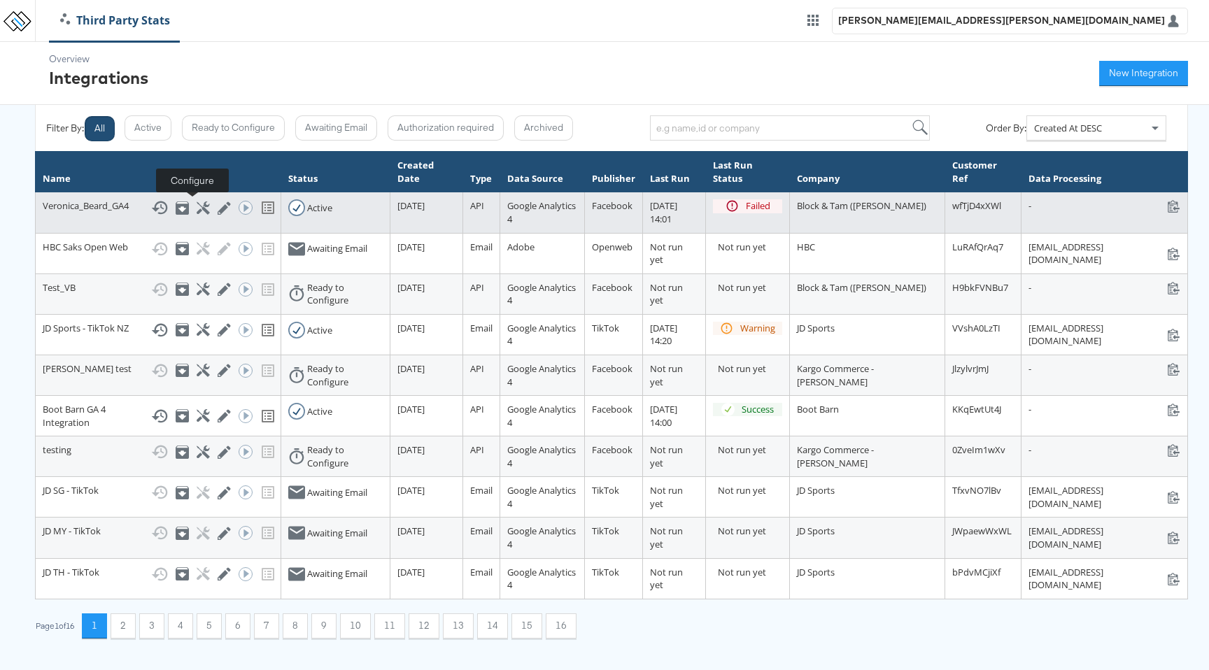
click at [197, 204] on icon at bounding box center [203, 208] width 13 height 13
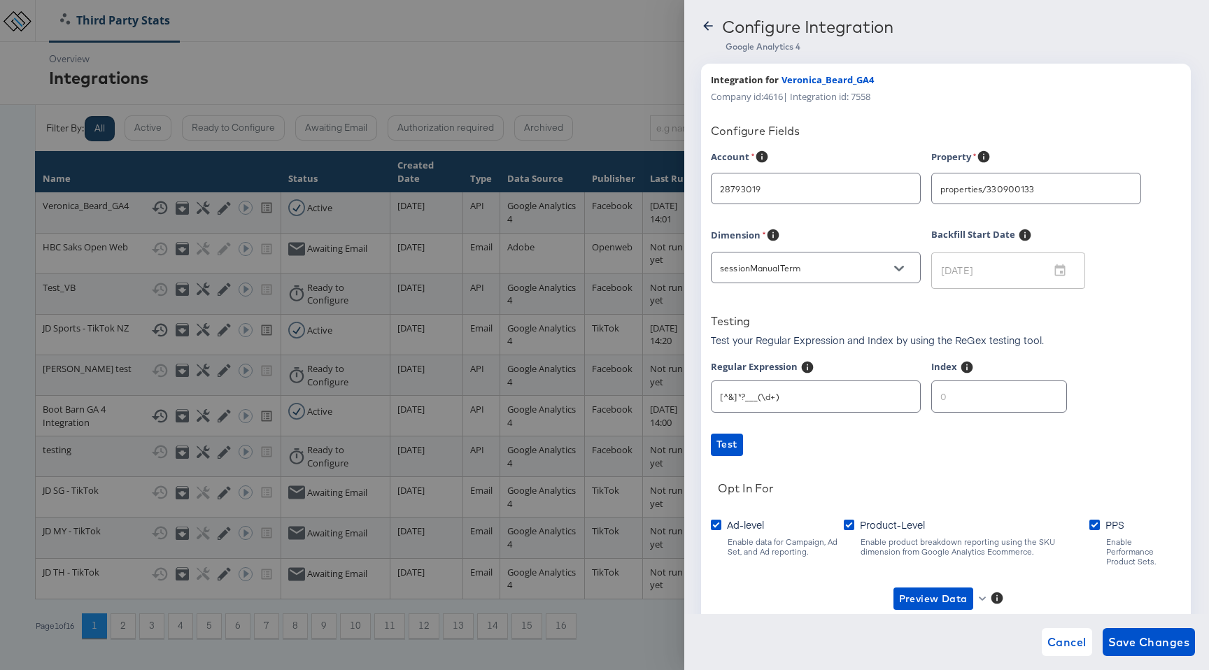
type input "[PERSON_NAME]"
click at [986, 390] on input "number" at bounding box center [999, 391] width 134 height 30
click at [1036, 390] on input "number" at bounding box center [999, 391] width 134 height 30
type input "1"
click at [1036, 396] on input "1" at bounding box center [999, 391] width 134 height 30
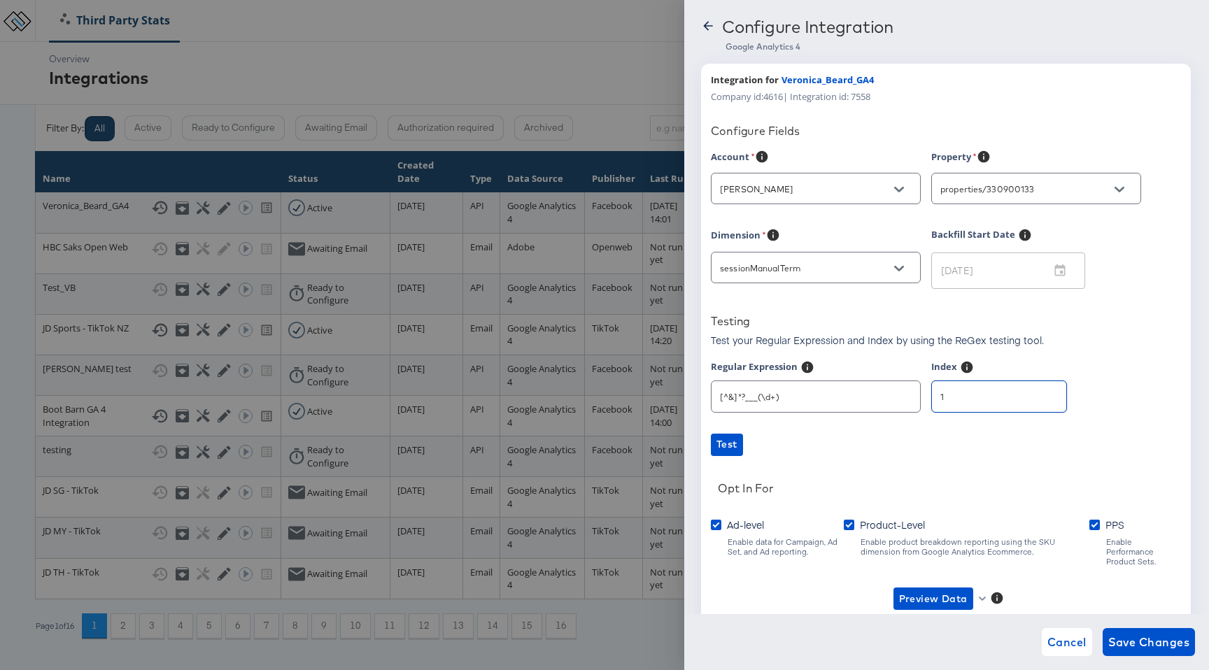
click at [936, 575] on div "Account Veronica Beard Property properties/330900133 Dimension sessionManualTer…" at bounding box center [946, 393] width 470 height 486
click at [934, 591] on span "Preview Data" at bounding box center [933, 599] width 69 height 17
click at [570, 76] on div at bounding box center [604, 335] width 1209 height 670
click at [699, 29] on div "Configure Integration Google Analytics 4 Integration for Veronica_Beard_GA4 Com…" at bounding box center [946, 335] width 525 height 670
click at [705, 27] on icon at bounding box center [707, 25] width 9 height 9
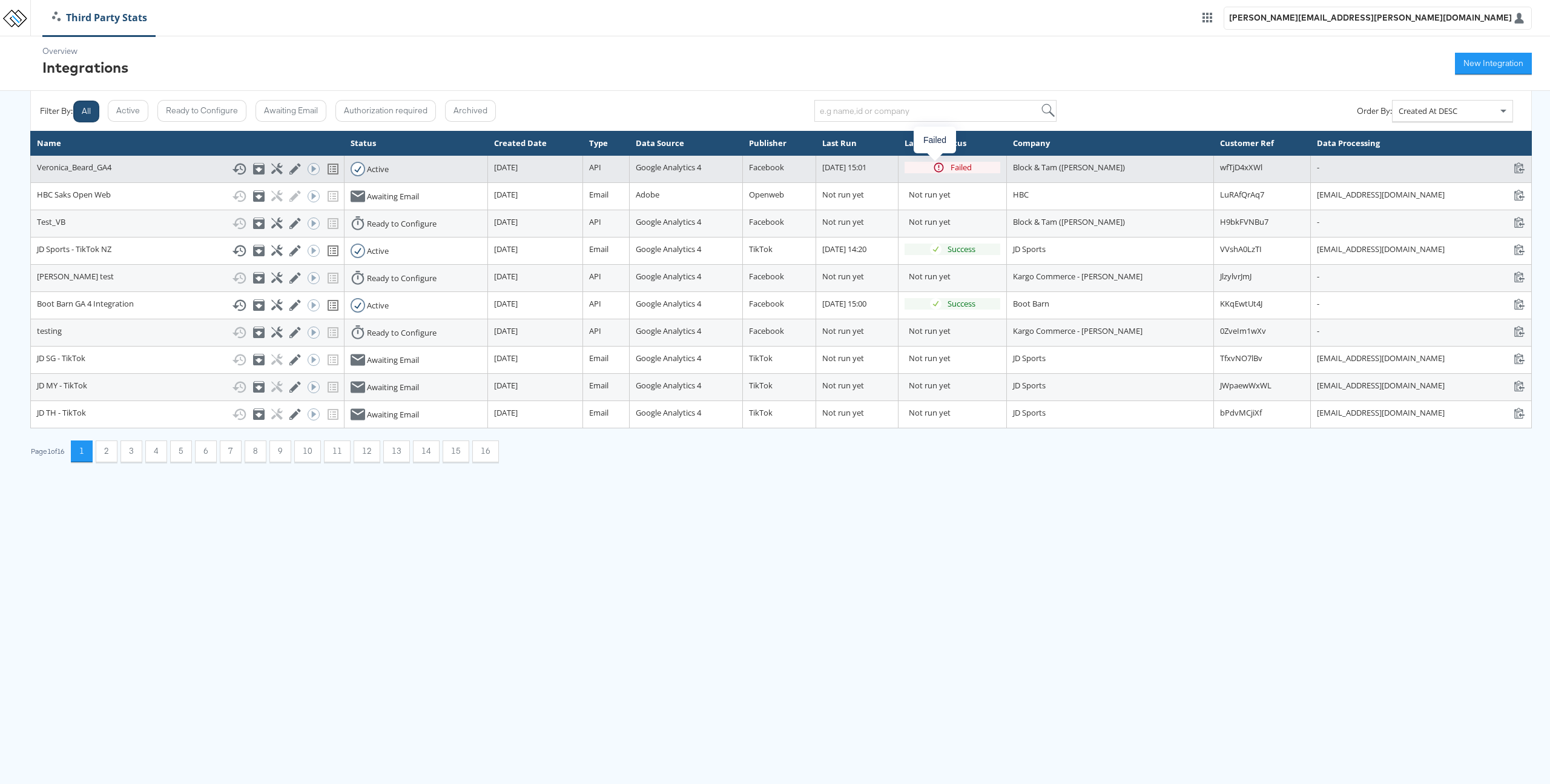
click at [951, 169] on div "Failed" at bounding box center [962, 167] width 21 height 11
click at [289, 174] on icon at bounding box center [294, 168] width 11 height 11
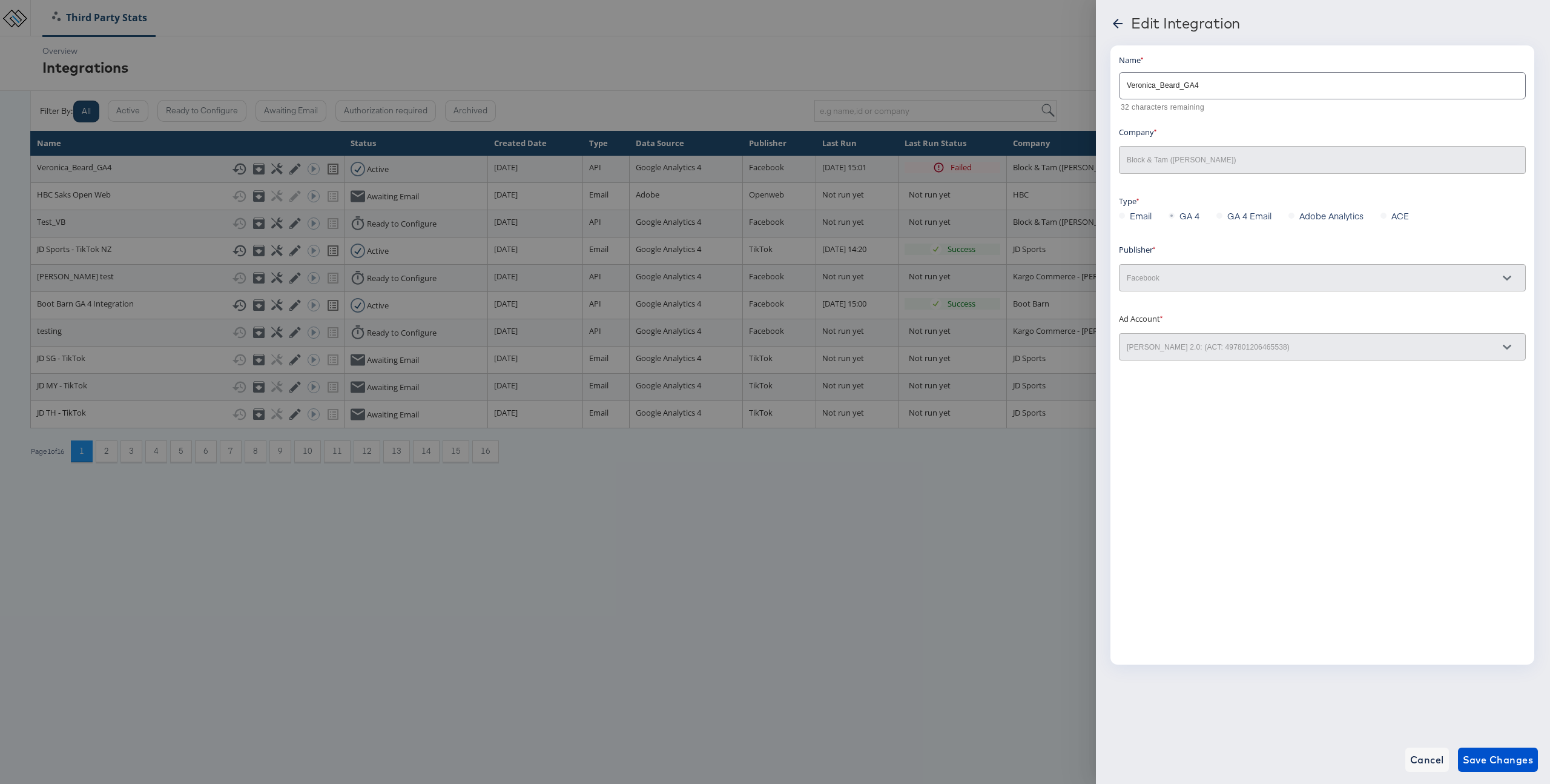
click at [823, 87] on div at bounding box center [775, 392] width 1550 height 784
click at [1116, 21] on icon at bounding box center [1117, 23] width 10 height 10
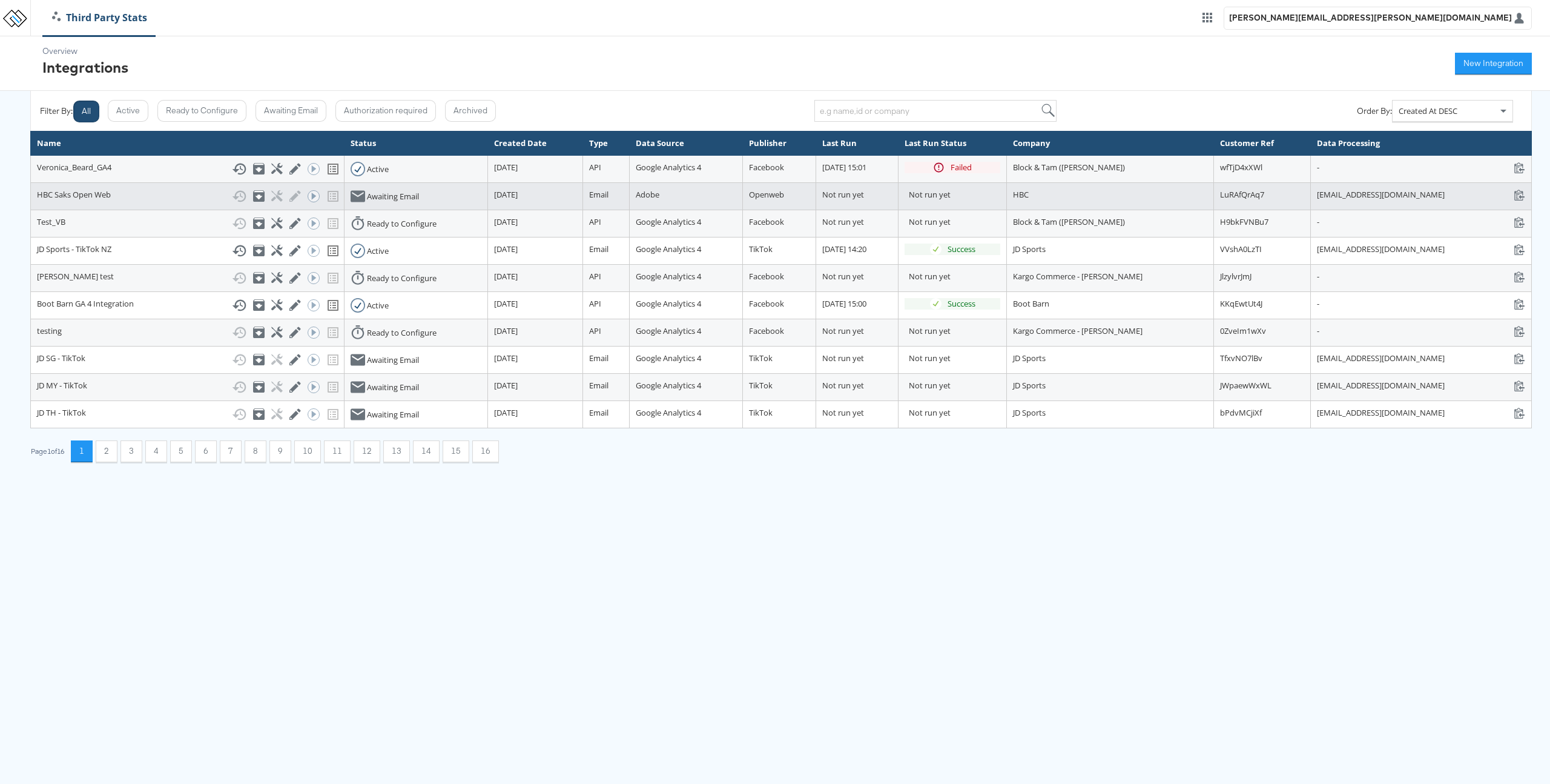
drag, startPoint x: 207, startPoint y: 169, endPoint x: 177, endPoint y: 192, distance: 37.8
click at [177, 192] on tbody "Veronica_Beard_GA4 Show History Archive Configure Edit Integration Run ACE Work…" at bounding box center [781, 291] width 1502 height 273
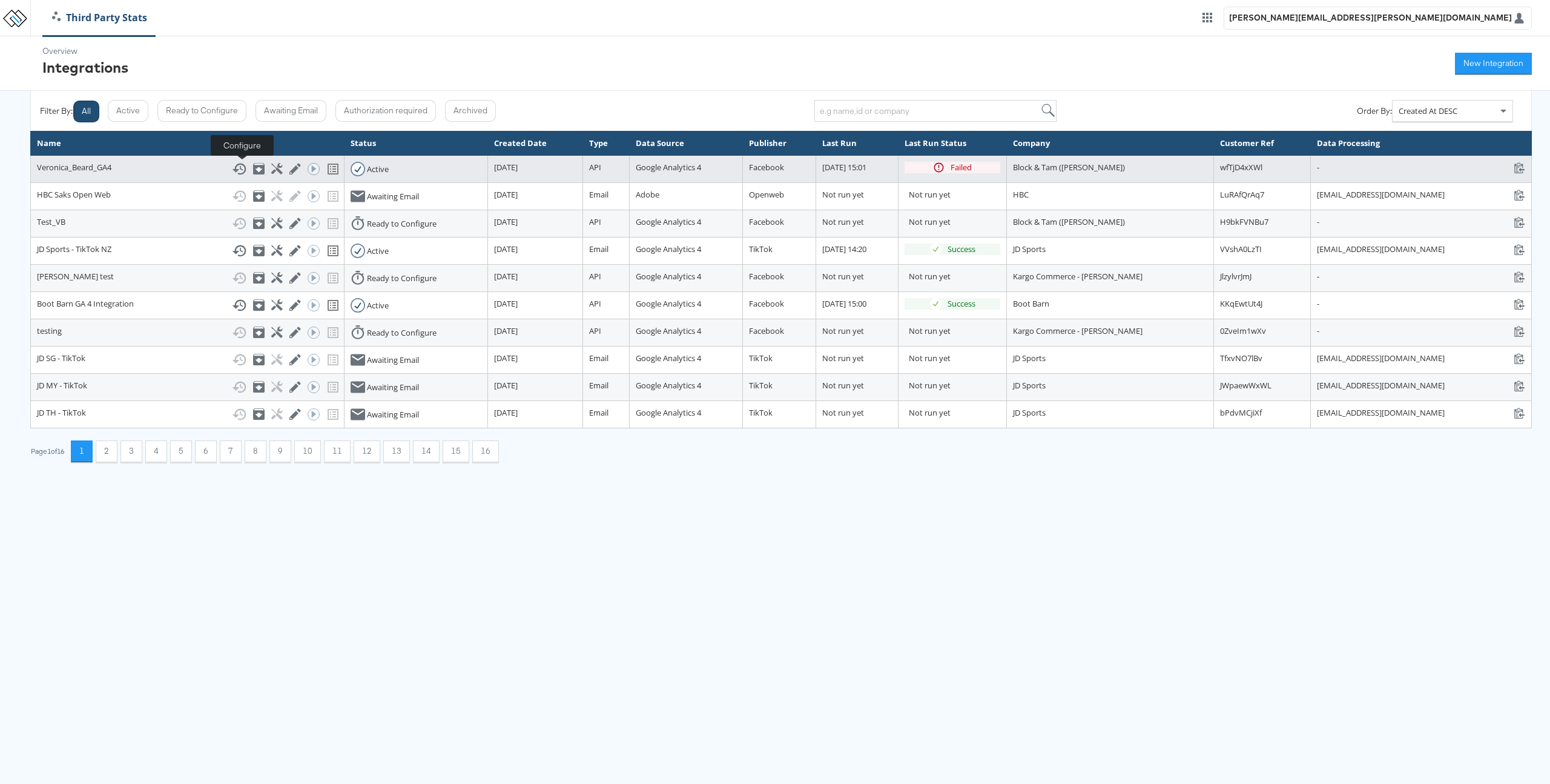
click at [272, 170] on icon at bounding box center [277, 168] width 11 height 11
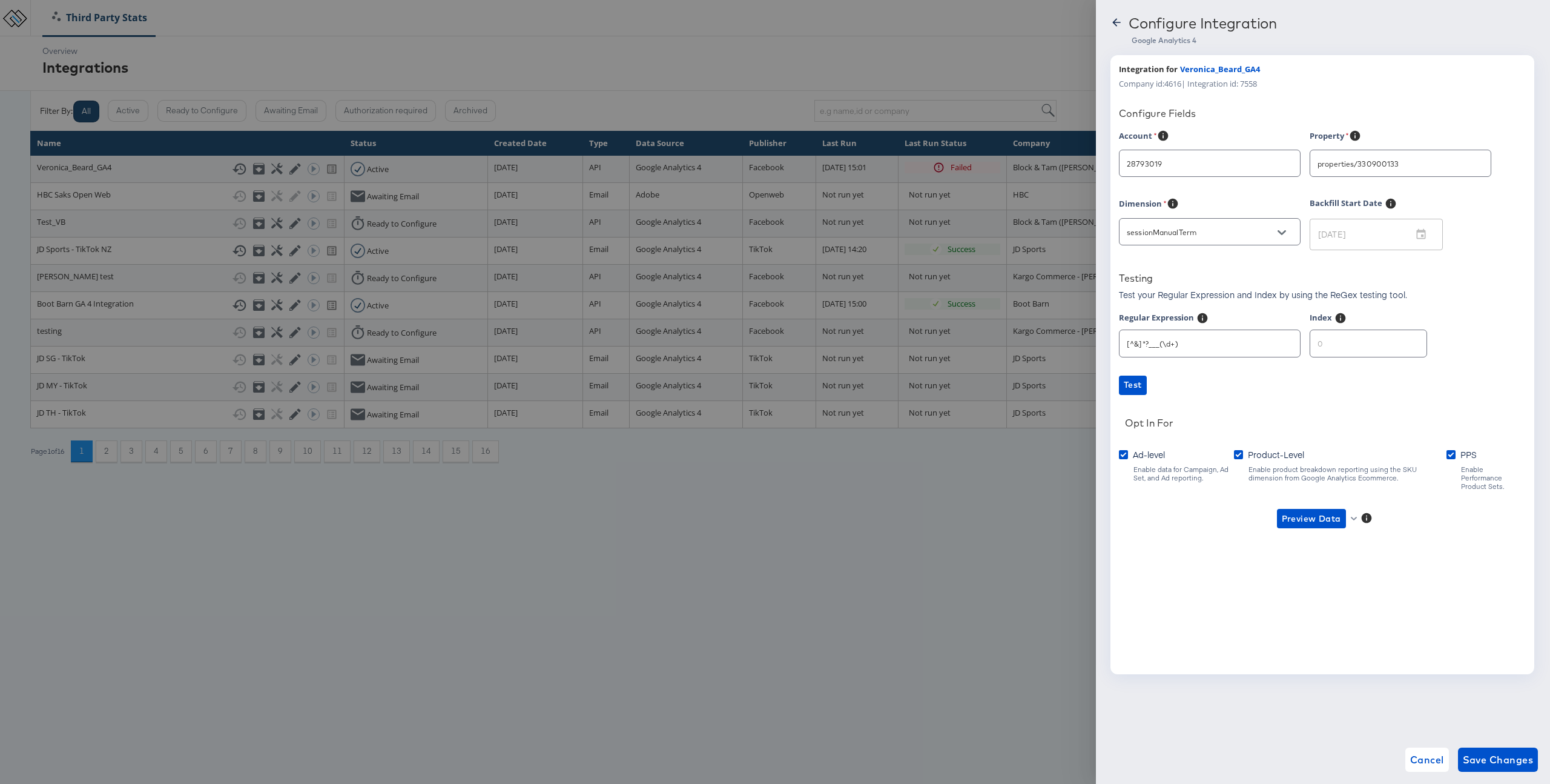
type input "[PERSON_NAME]"
click at [1465, 157] on button "Open" at bounding box center [1472, 164] width 18 height 18
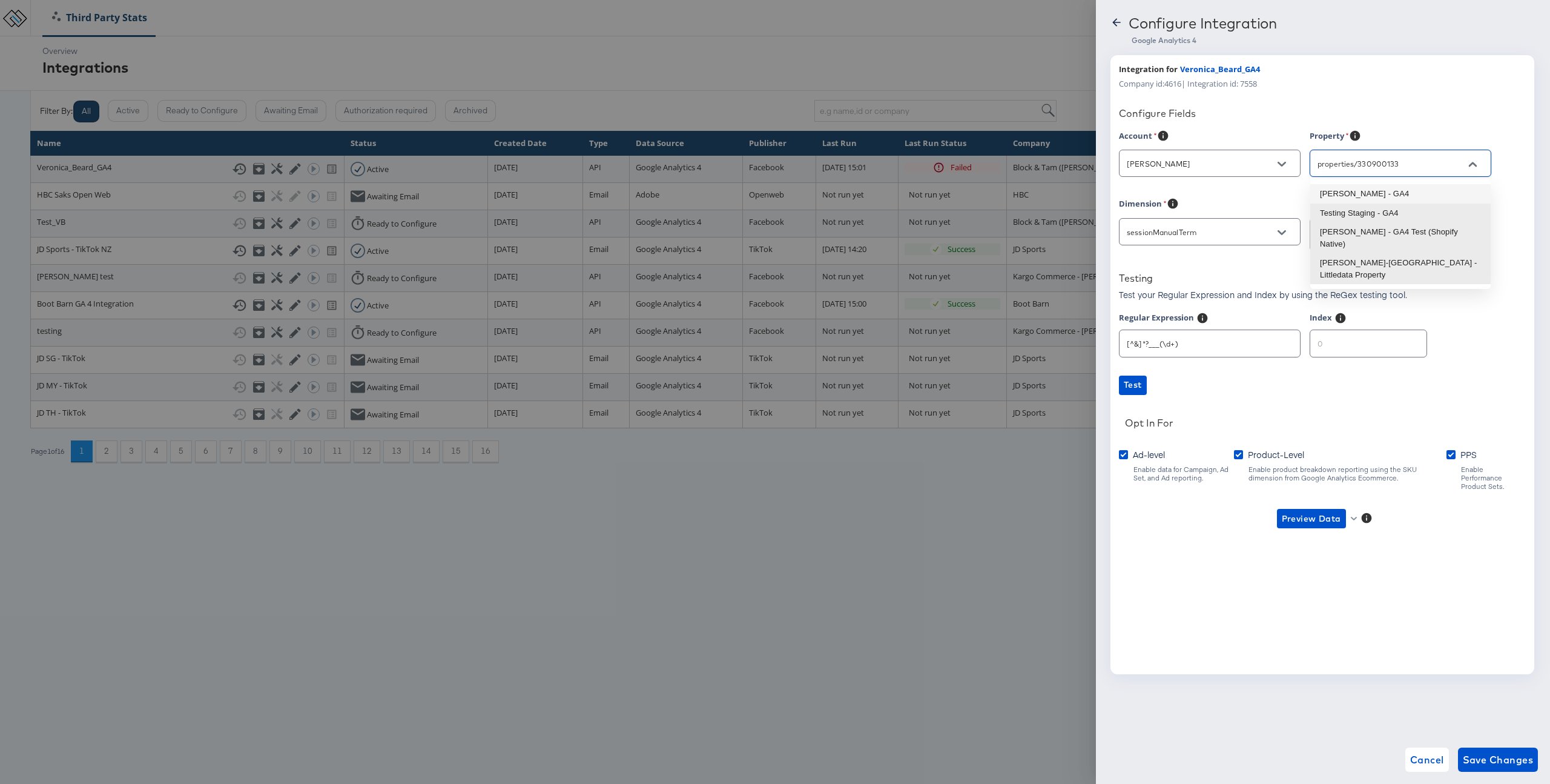
click at [1465, 108] on div "Configure Fields" at bounding box center [1322, 113] width 407 height 12
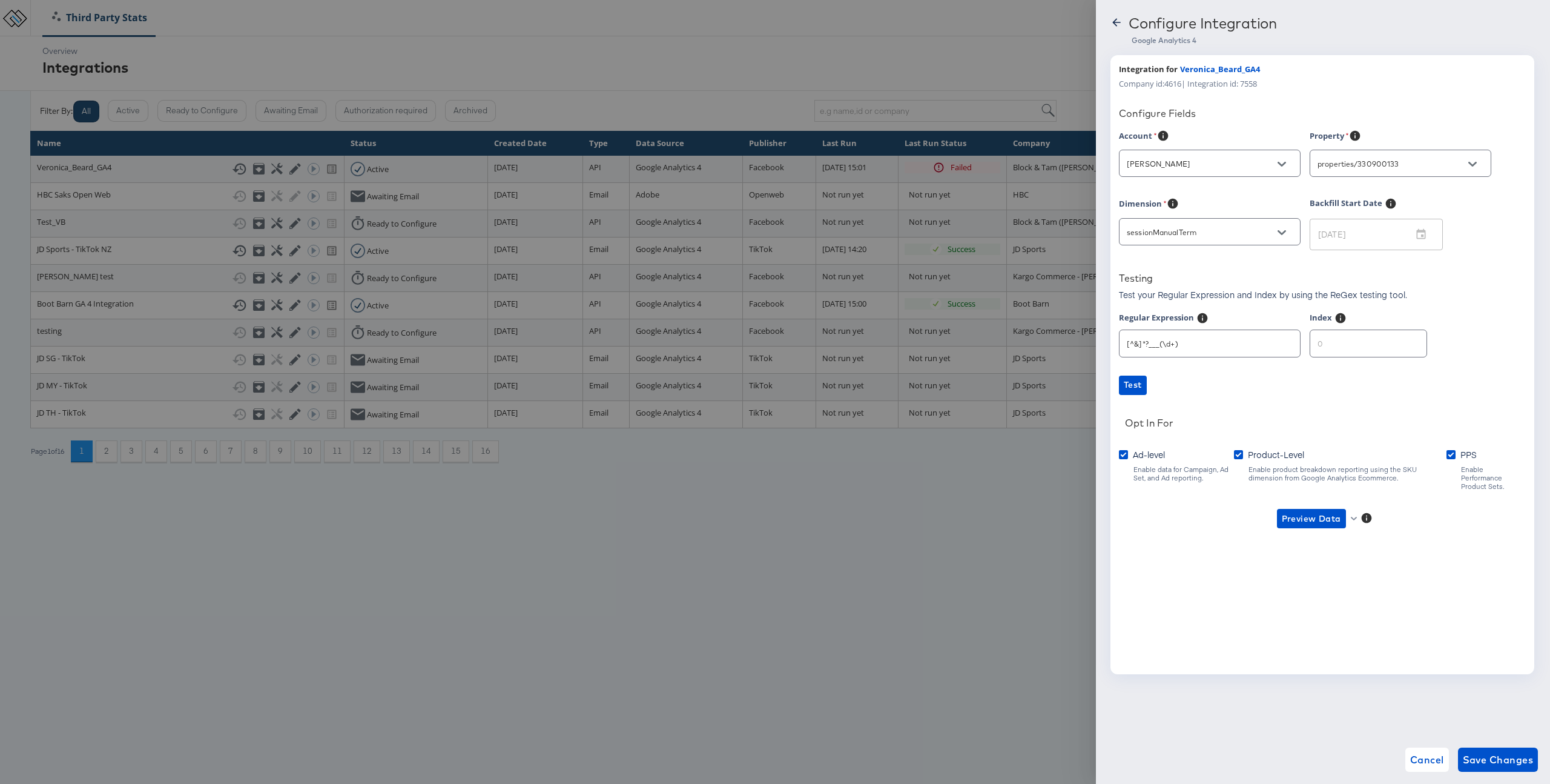
click at [933, 579] on div at bounding box center [775, 392] width 1550 height 784
click at [1116, 20] on icon at bounding box center [1116, 22] width 8 height 8
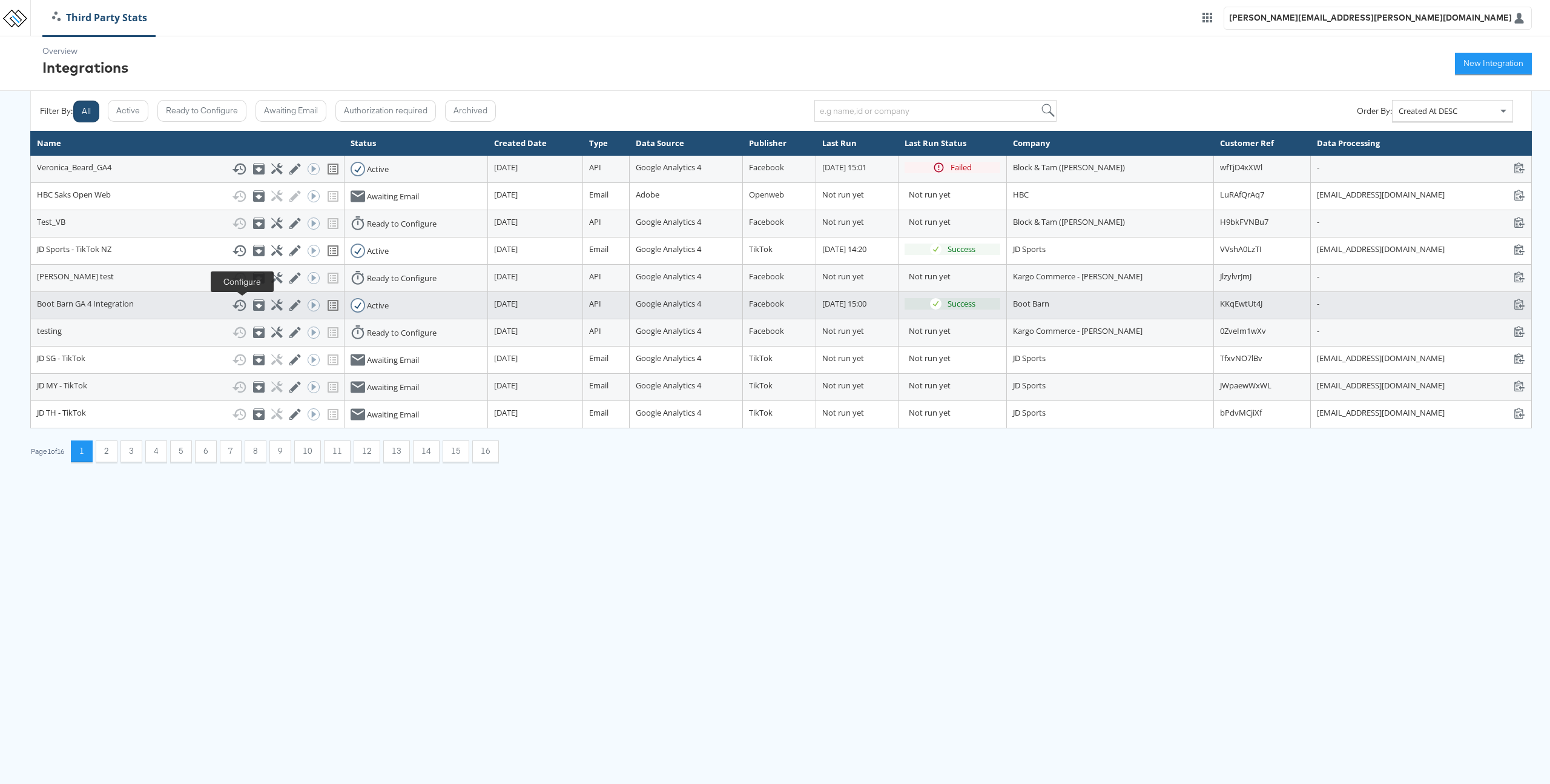
click at [272, 305] on icon at bounding box center [277, 305] width 11 height 11
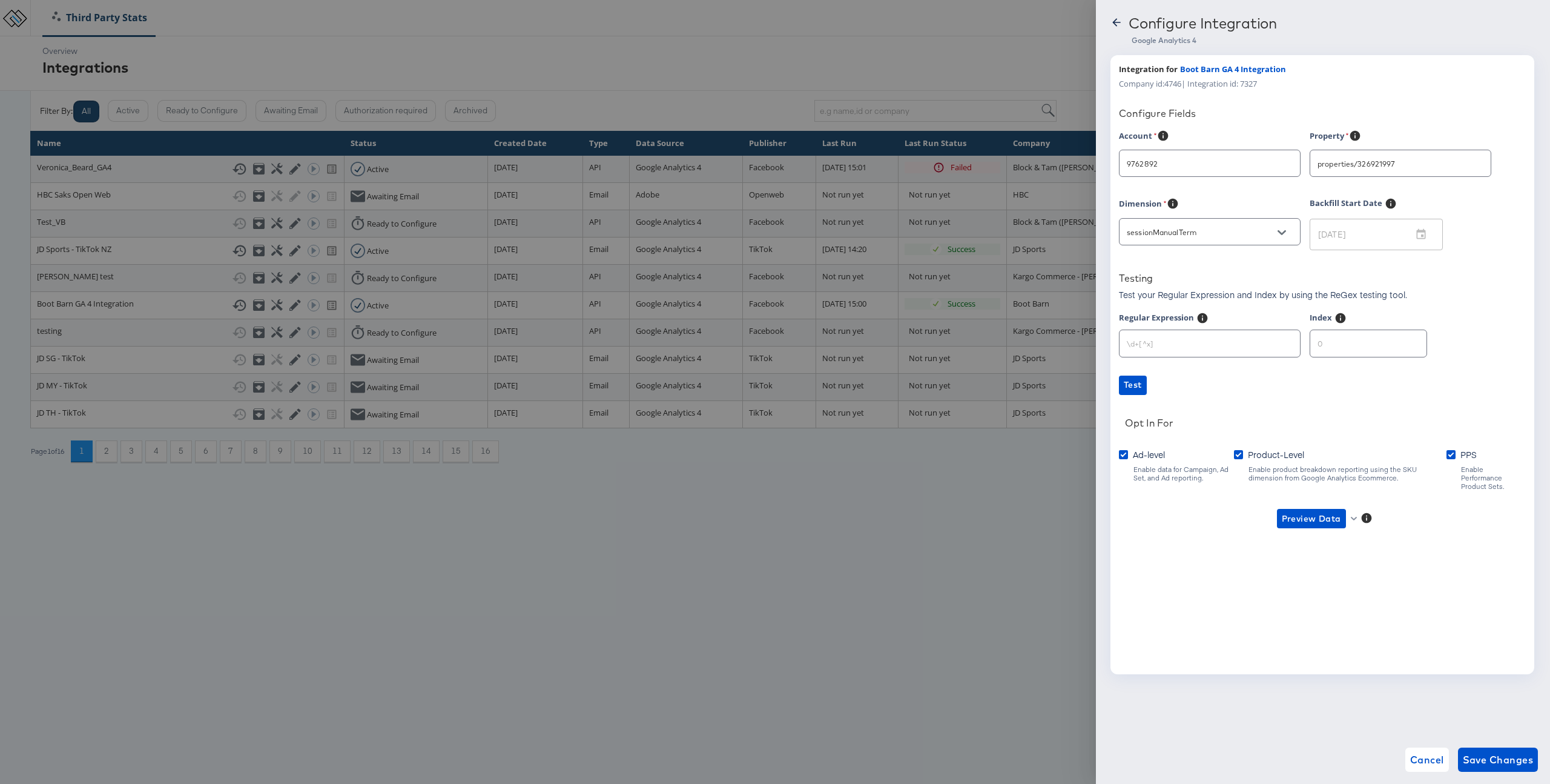
type input "Boot Barn"
click at [1350, 147] on div "properties/326921997" at bounding box center [1401, 163] width 182 height 32
click at [1353, 158] on input "properties/326921997" at bounding box center [1392, 164] width 152 height 14
click at [891, 59] on div at bounding box center [775, 392] width 1550 height 784
click at [1116, 25] on icon at bounding box center [1116, 22] width 8 height 8
